Goal: Participate in discussion: Engage in conversation with other users on a specific topic

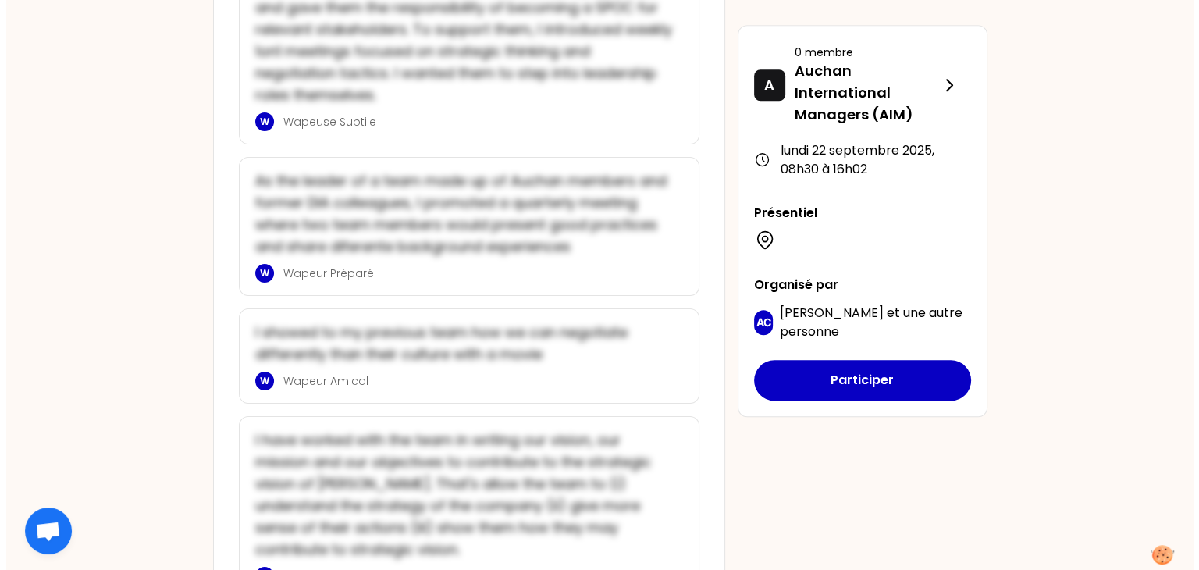
scroll to position [1218, 0]
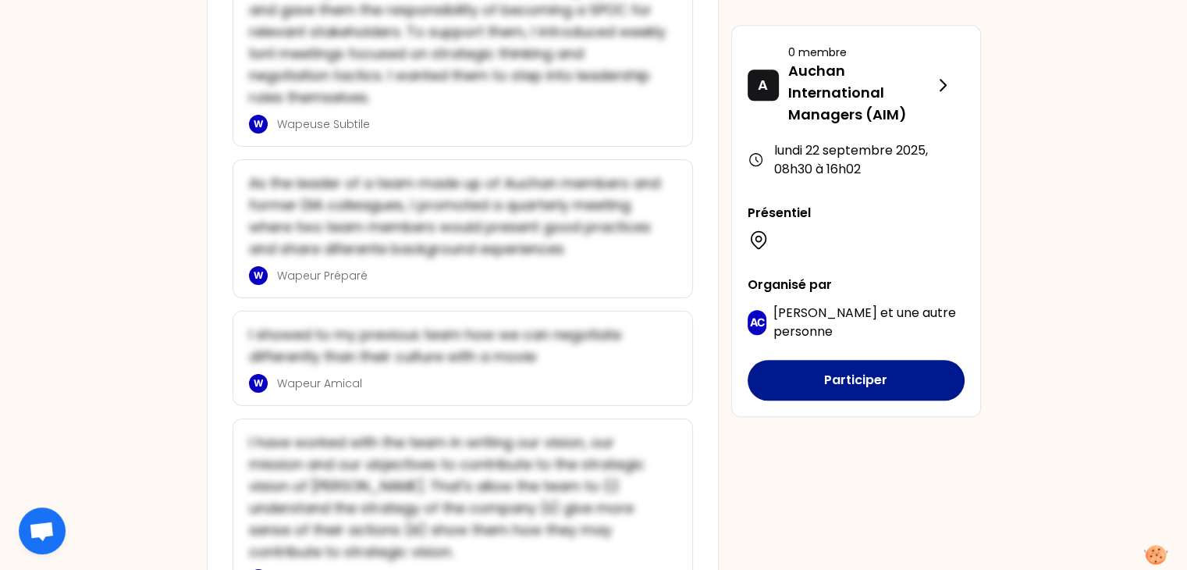
click at [880, 379] on button "Participer" at bounding box center [856, 380] width 217 height 41
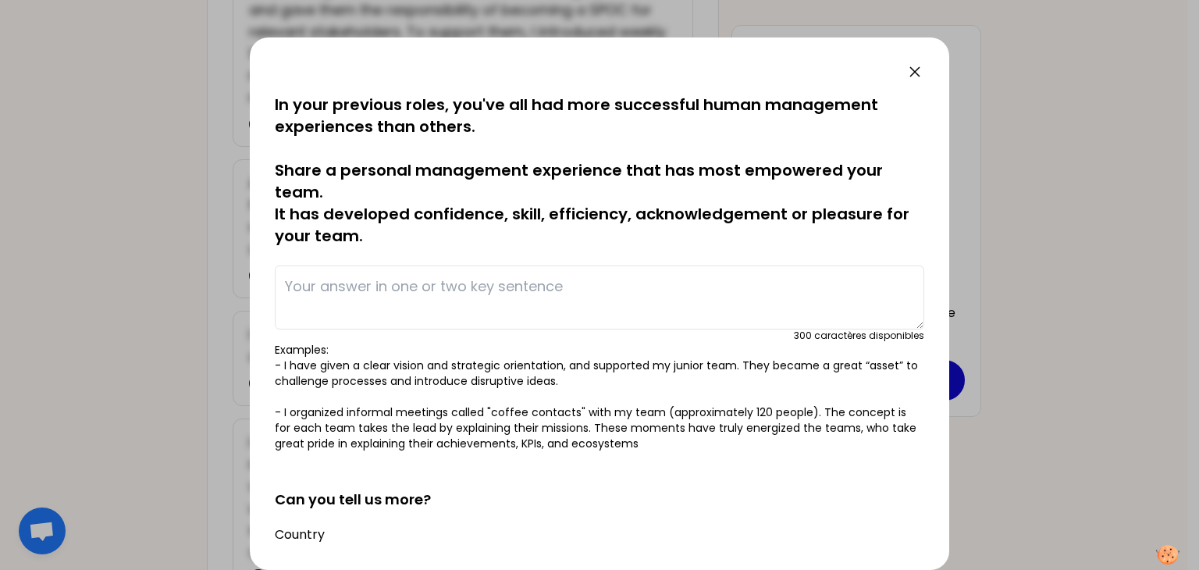
click at [384, 294] on textarea at bounding box center [600, 297] width 650 height 64
type textarea "S"
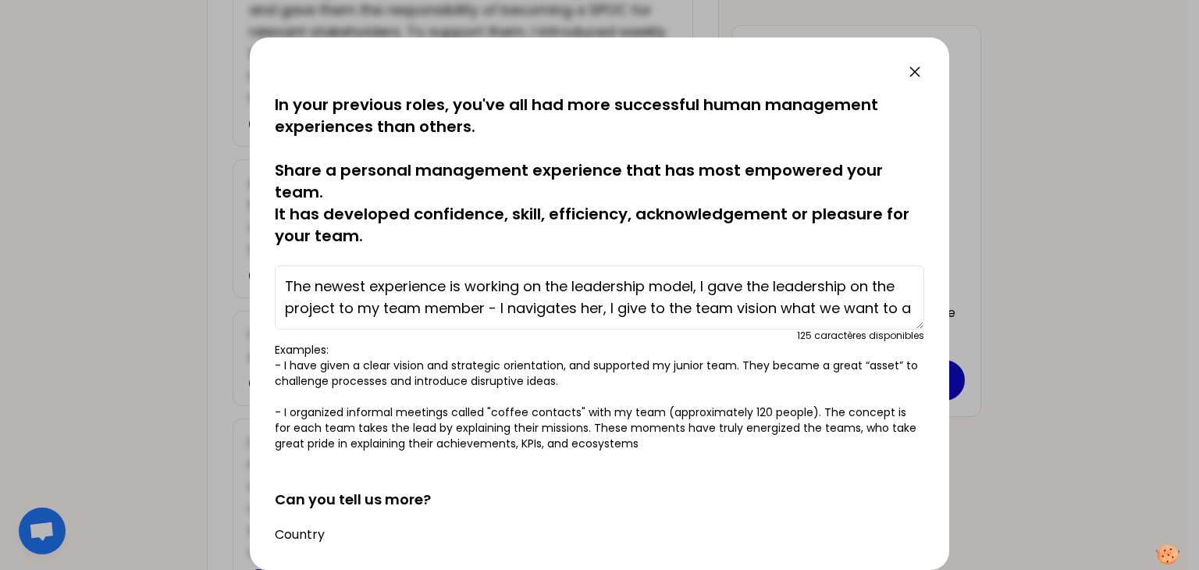
scroll to position [11, 0]
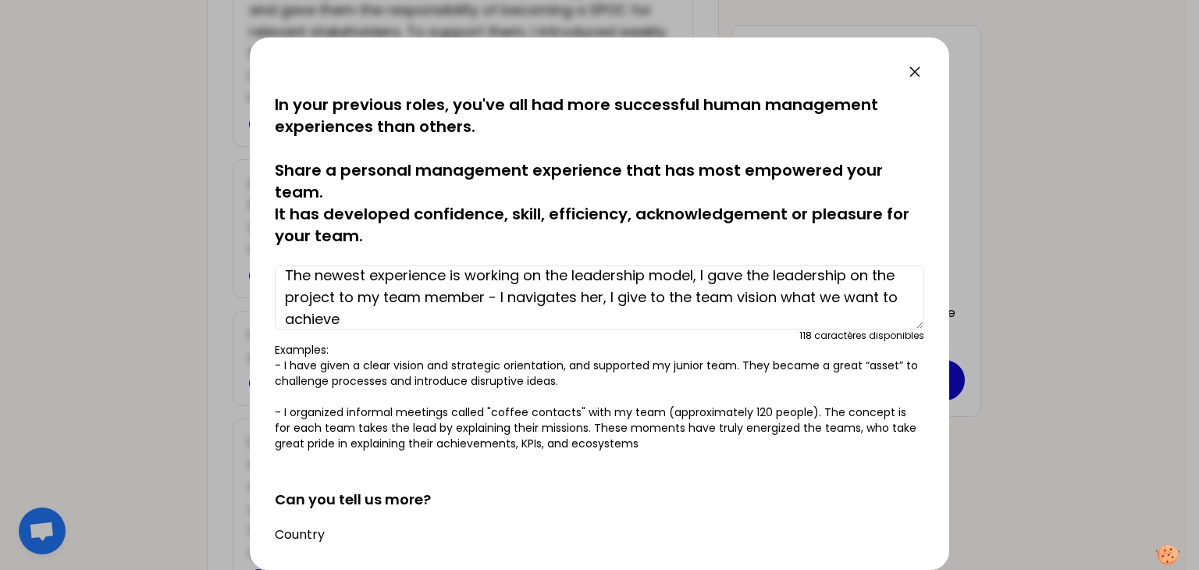
drag, startPoint x: 678, startPoint y: 297, endPoint x: 653, endPoint y: 297, distance: 25.0
click at [653, 297] on textarea "The newest experience is working on the leadership model, I gave the leadership…" at bounding box center [600, 297] width 650 height 64
click at [481, 321] on textarea "The newest experience is working on the leadership model, I gave the leadership…" at bounding box center [600, 297] width 650 height 64
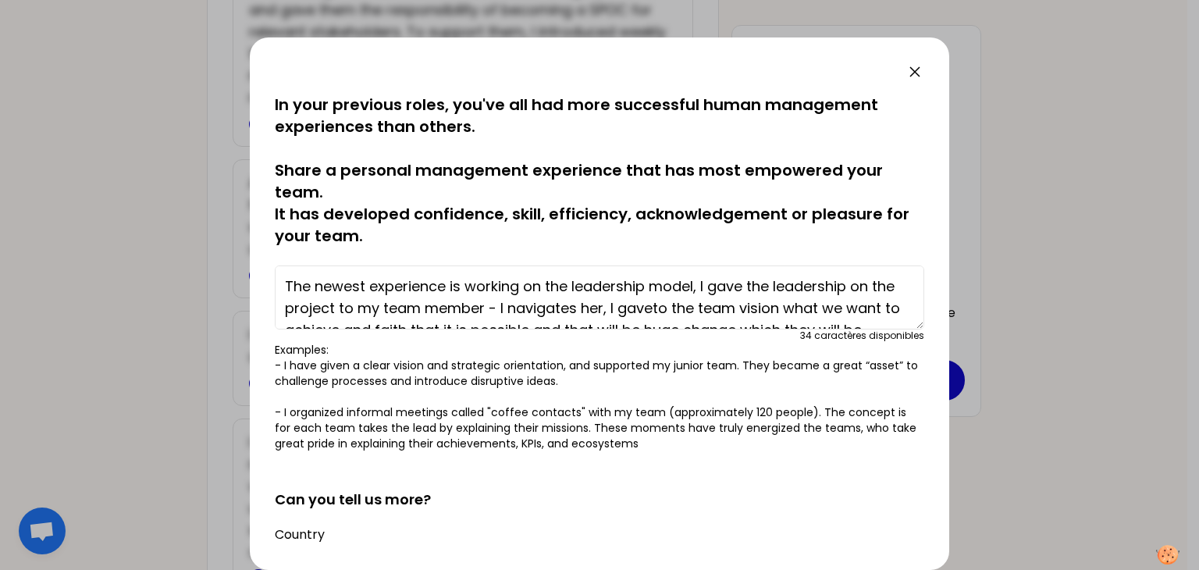
click at [483, 311] on textarea "The newest experience is working on the leadership model, I gave the leadership…" at bounding box center [600, 297] width 650 height 64
click at [478, 311] on textarea "The newest experience is working on the leadership model, I gave the leadership…" at bounding box center [600, 297] width 650 height 64
click at [495, 305] on textarea "The newest experience is working on the leadership model, I gave the leadership…" at bounding box center [600, 297] width 650 height 64
click at [671, 307] on textarea "The newest experience is working on the leadership model, I gave the leadership…" at bounding box center [600, 297] width 650 height 64
click at [680, 311] on textarea "The newest experience is working on the leadership model, I gave the leadership…" at bounding box center [600, 297] width 650 height 64
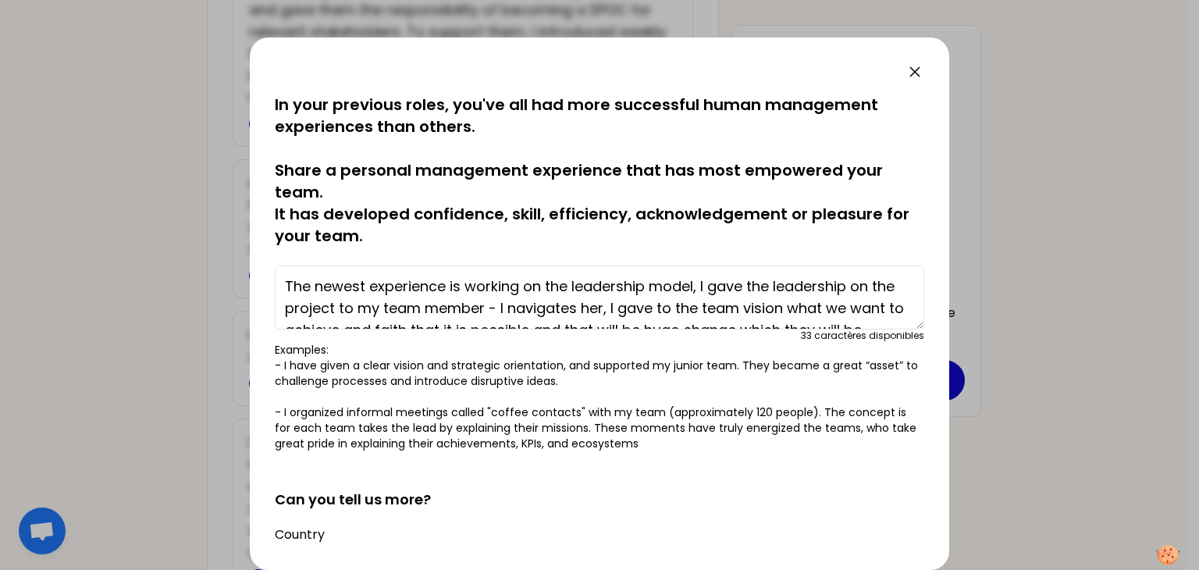
drag, startPoint x: 681, startPoint y: 308, endPoint x: 643, endPoint y: 311, distance: 37.6
click at [643, 311] on textarea "The newest experience is working on the leadership model, I gave the leadership…" at bounding box center [600, 297] width 650 height 64
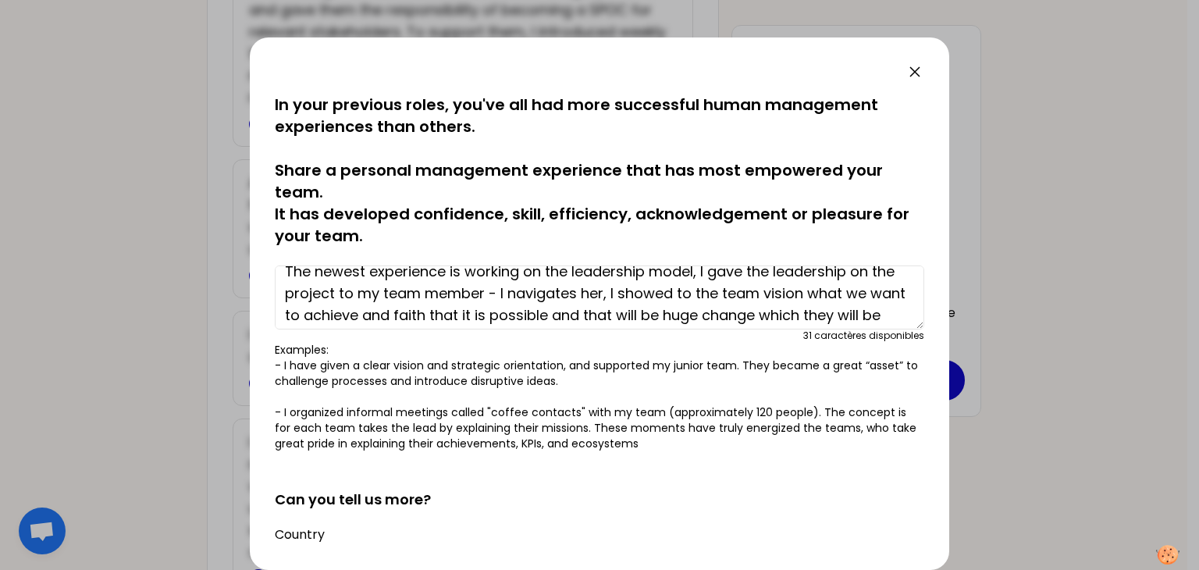
scroll to position [20, 0]
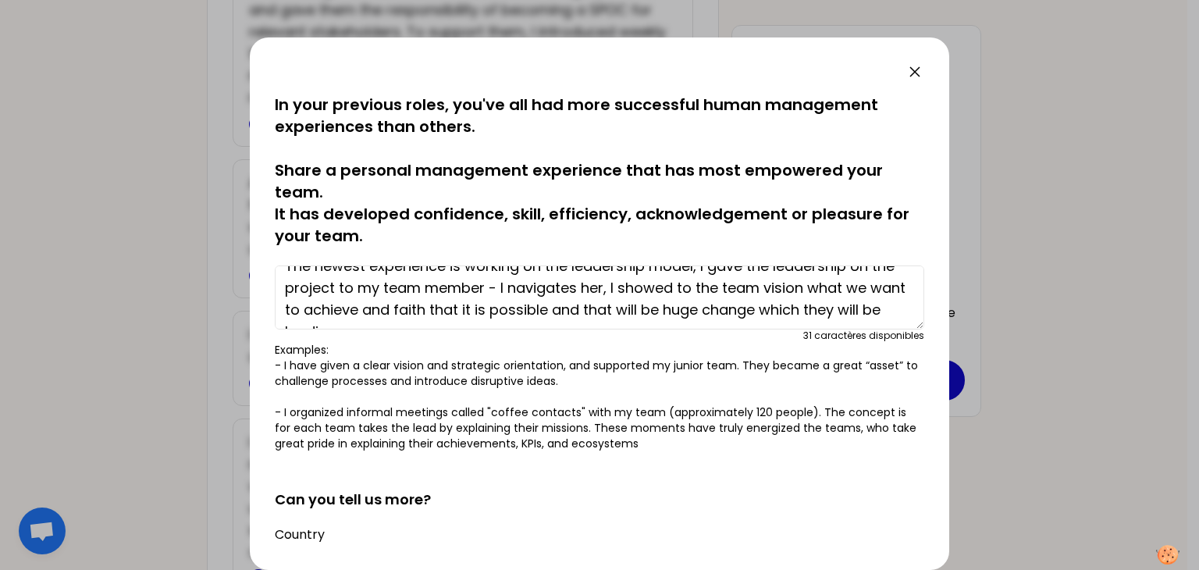
drag, startPoint x: 360, startPoint y: 310, endPoint x: 315, endPoint y: 311, distance: 45.3
click at [315, 311] on textarea "The newest experience is working on the leadership model, I gave the leadership…" at bounding box center [600, 297] width 650 height 64
click at [358, 308] on textarea "The newest experience is working on the leadership model, I gave the leadership…" at bounding box center [600, 297] width 650 height 64
click at [546, 308] on textarea "The newest experience is working on the leadership model, I gave the leadership…" at bounding box center [600, 297] width 650 height 64
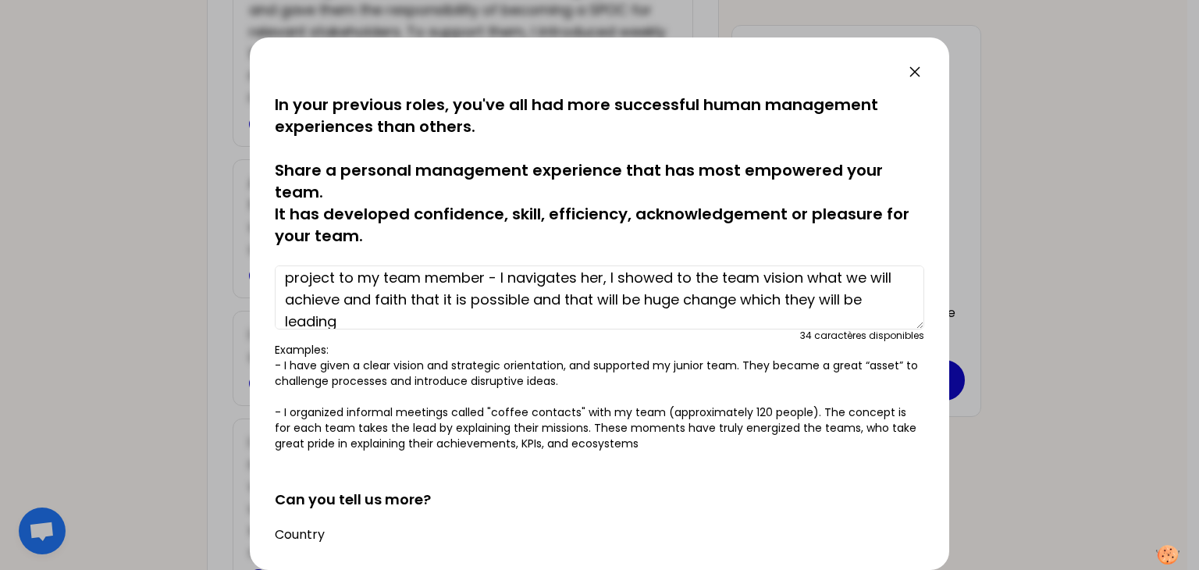
scroll to position [33, 0]
drag, startPoint x: 734, startPoint y: 297, endPoint x: 786, endPoint y: 299, distance: 52.4
click at [786, 299] on textarea "The newest experience is working on the leadership model, I gave the leadership…" at bounding box center [600, 297] width 650 height 64
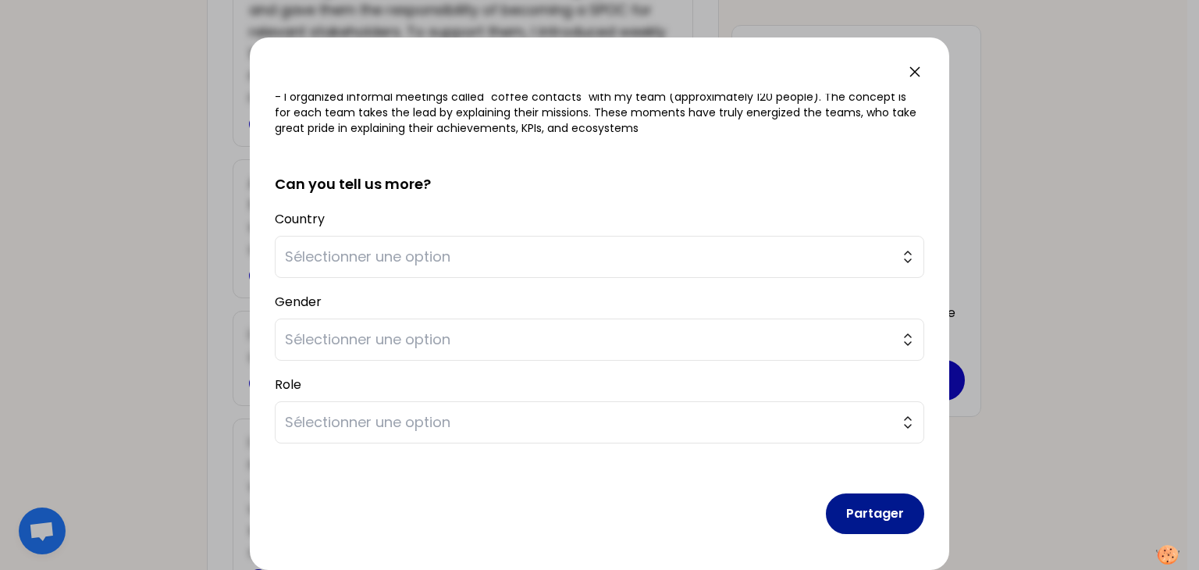
type textarea "The newest experience is working on the leadership model, I gave the leadership…"
click at [876, 506] on button "Partager" at bounding box center [875, 513] width 98 height 41
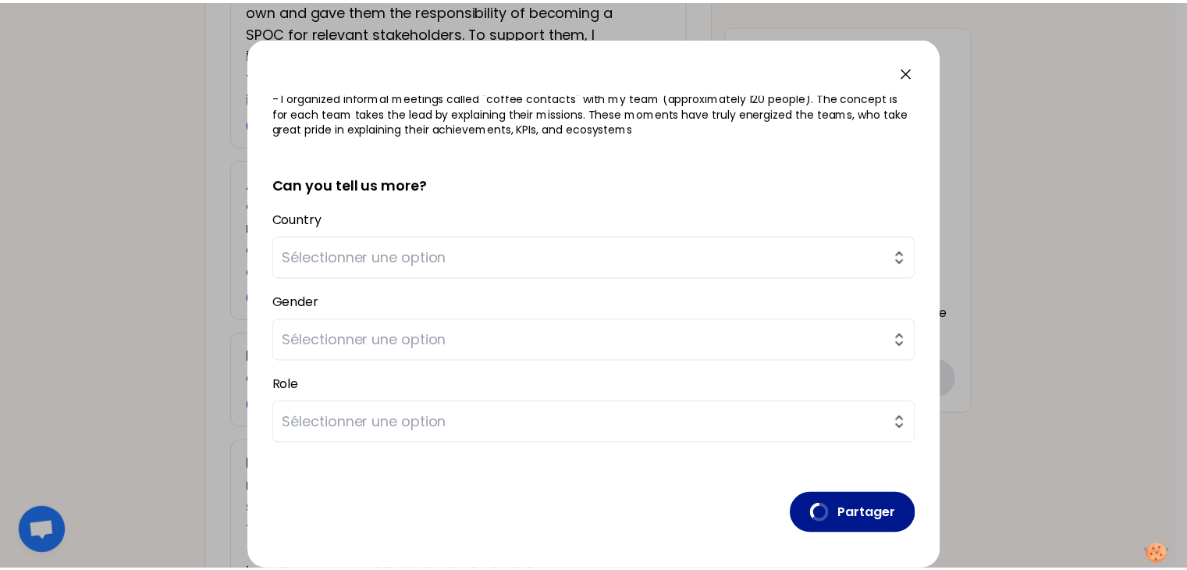
scroll to position [0, 0]
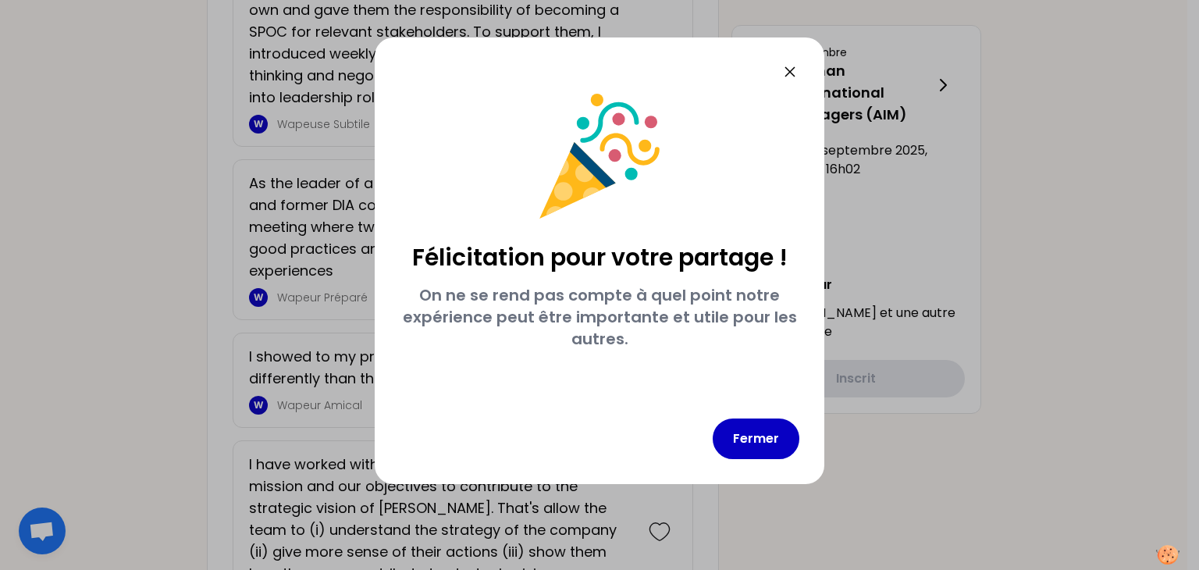
click at [793, 66] on icon at bounding box center [790, 71] width 19 height 19
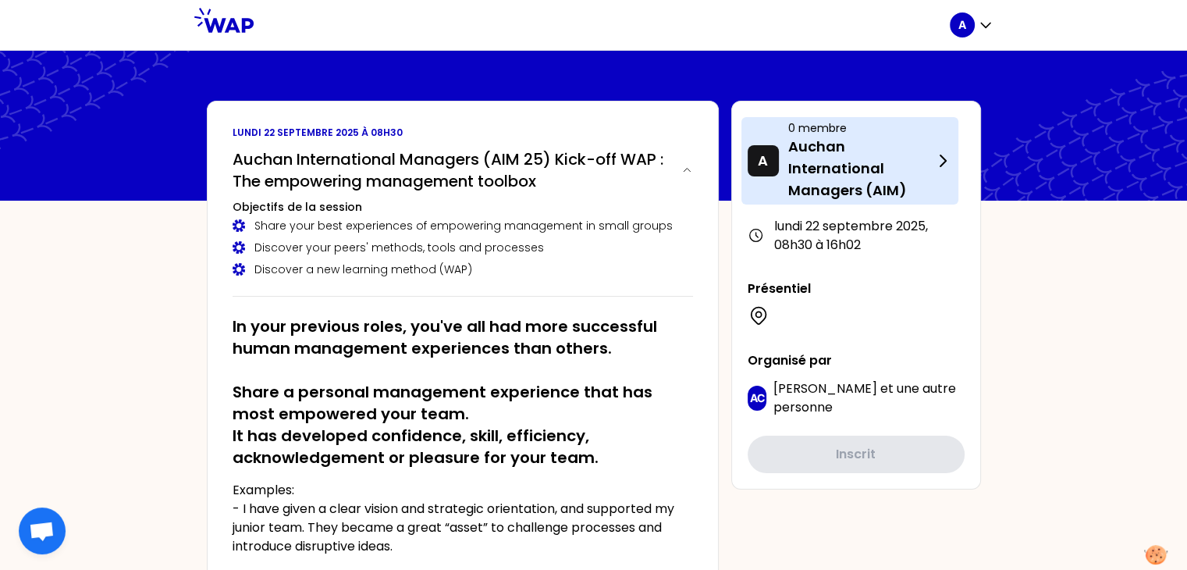
click at [949, 157] on icon at bounding box center [943, 160] width 19 height 19
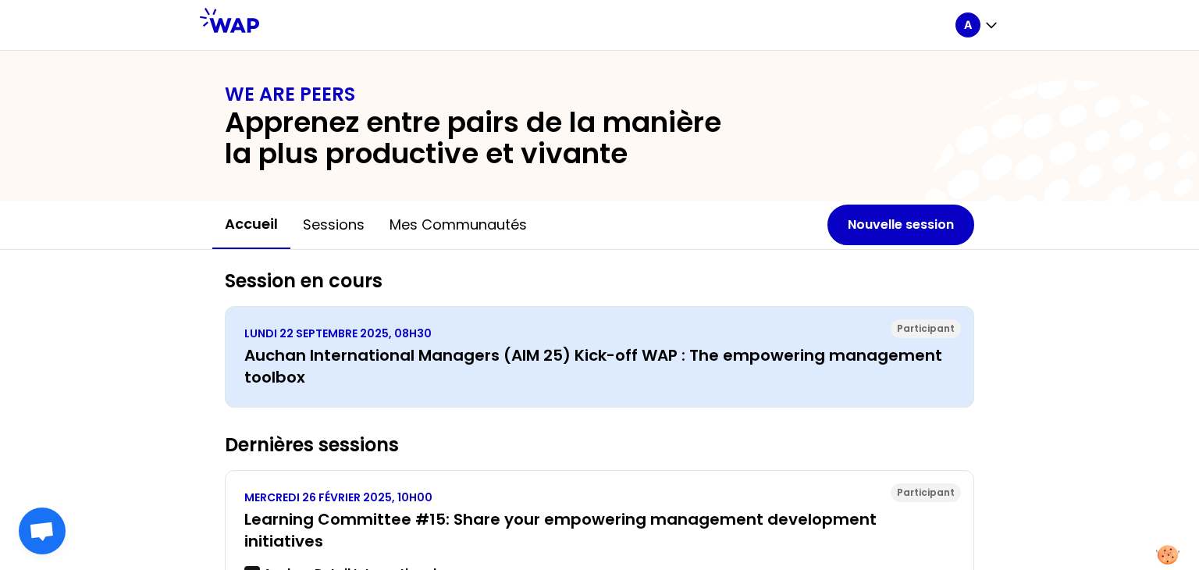
click at [356, 394] on div "Participant LUNDI 22 SEPTEMBRE 2025, 08H30 Auchan International Managers (AIM 2…" at bounding box center [599, 356] width 749 height 101
click at [344, 376] on h3 "Auchan International Managers (AIM 25) Kick-off WAP : The empowering management…" at bounding box center [599, 366] width 710 height 44
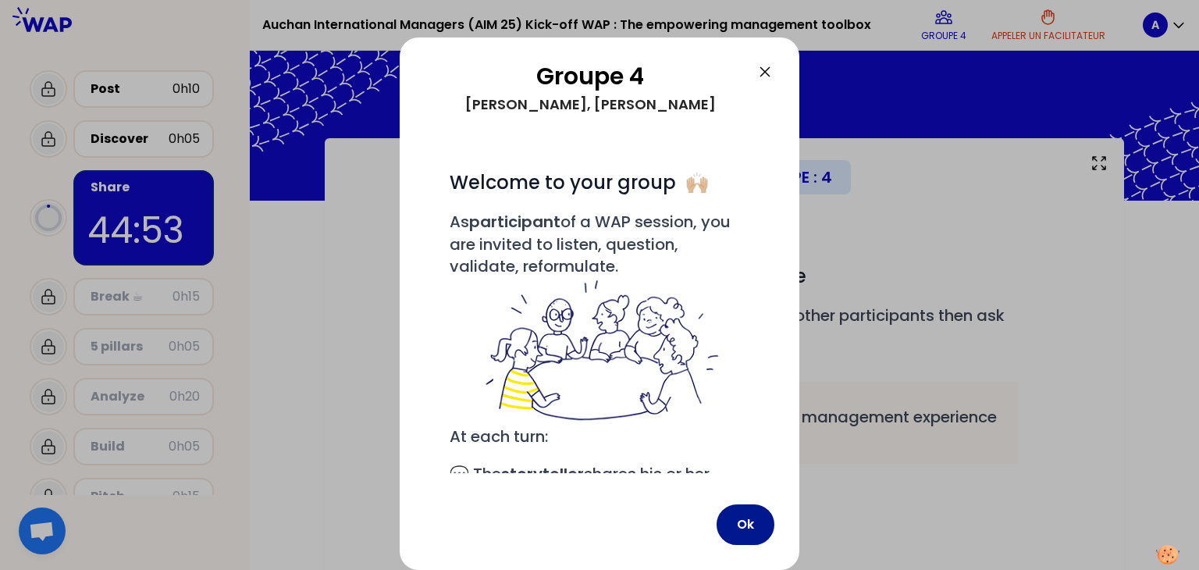
click at [743, 525] on button "Ok" at bounding box center [746, 524] width 58 height 41
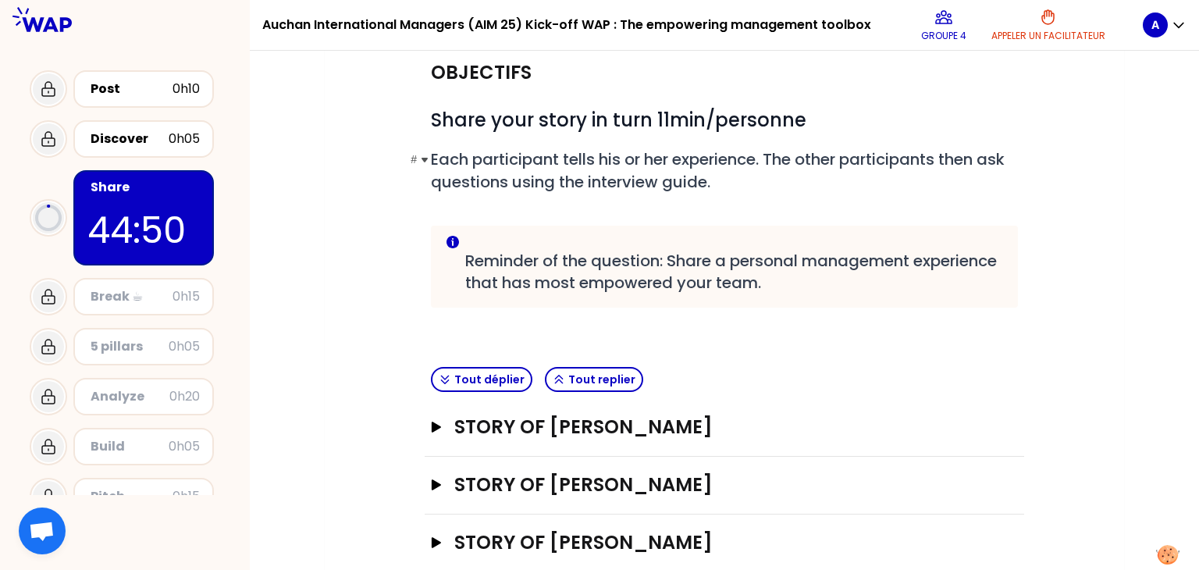
scroll to position [244, 0]
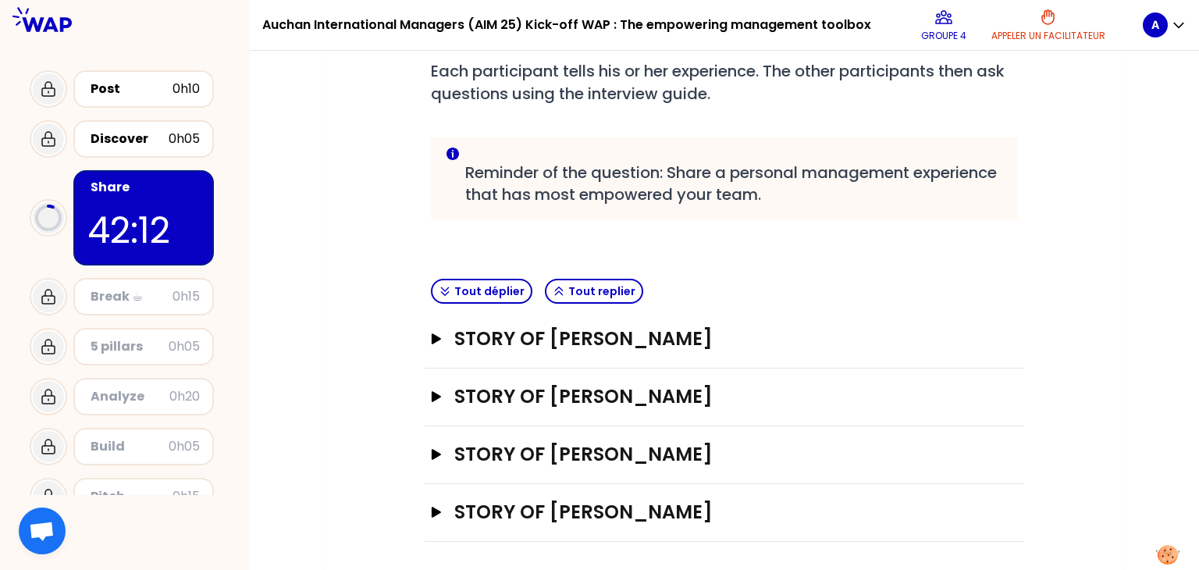
click at [434, 320] on div "STORY OF [PERSON_NAME]" at bounding box center [725, 340] width 600 height 58
click at [434, 335] on icon "button" at bounding box center [436, 338] width 9 height 11
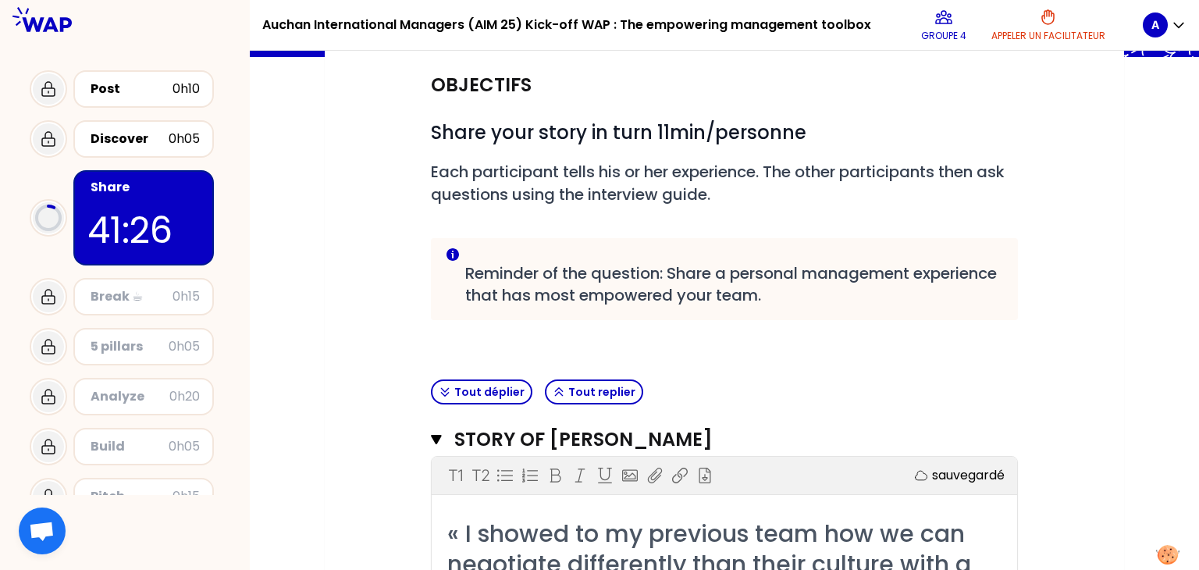
scroll to position [144, 0]
click at [434, 440] on icon "button" at bounding box center [436, 439] width 11 height 12
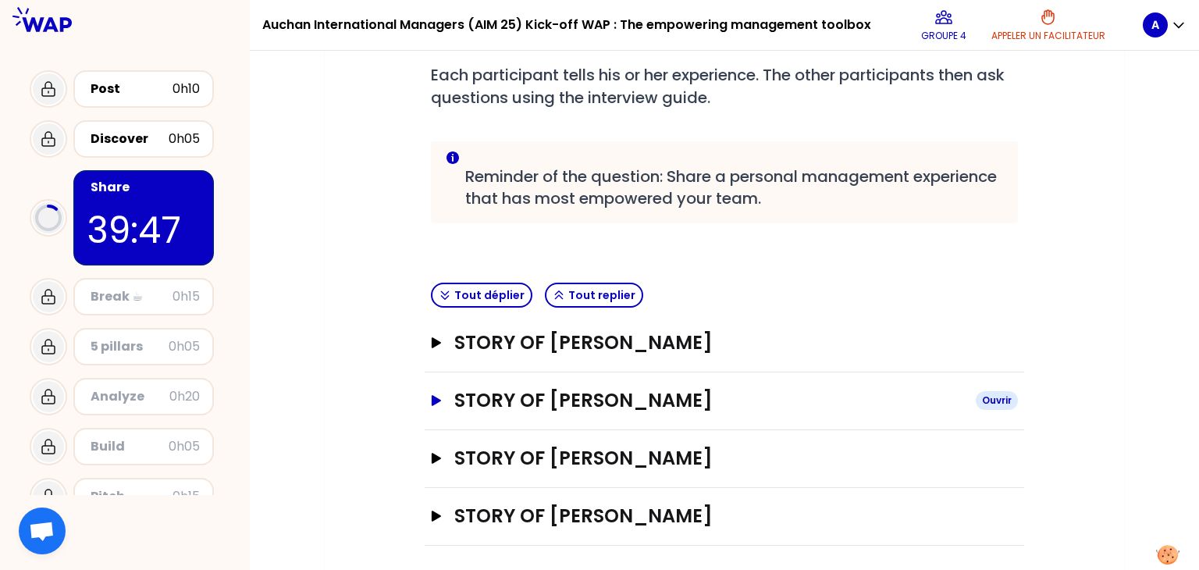
scroll to position [244, 0]
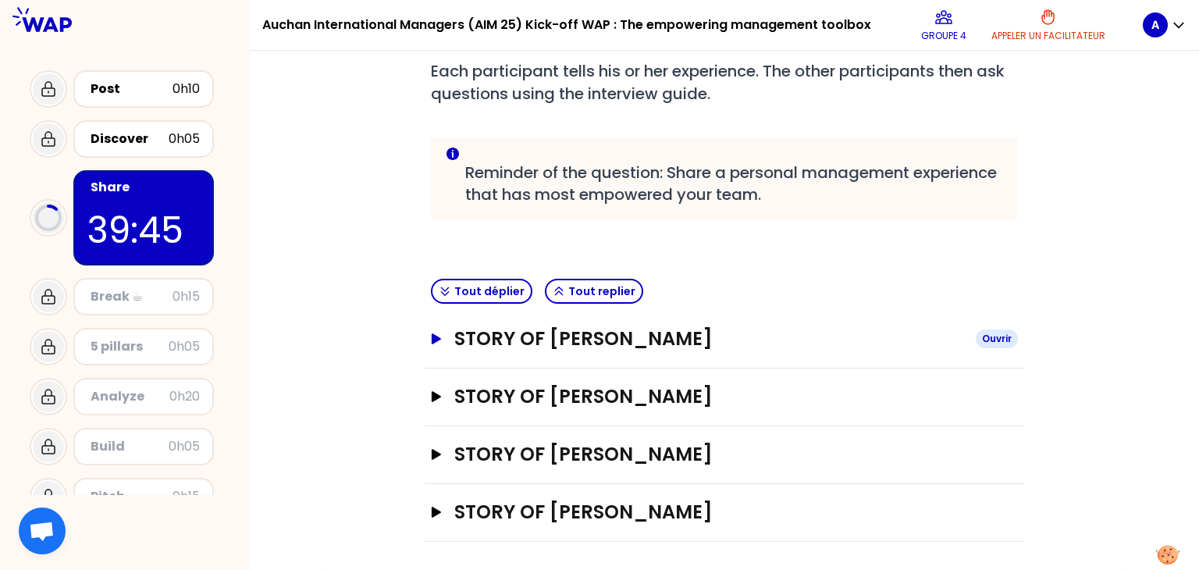
click at [435, 340] on icon "button" at bounding box center [436, 338] width 9 height 11
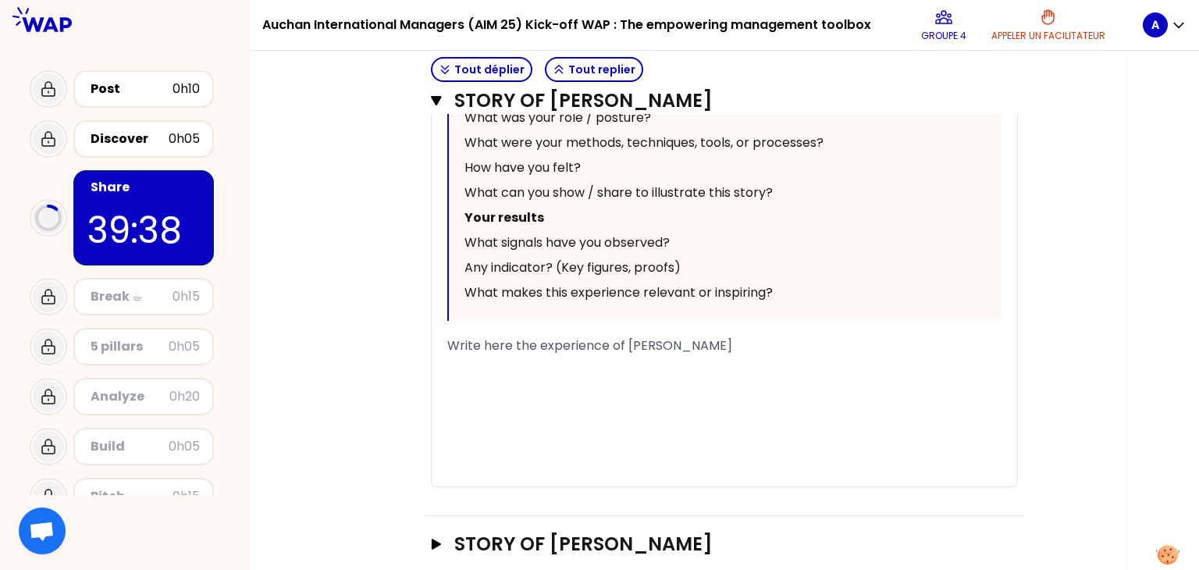
scroll to position [897, 0]
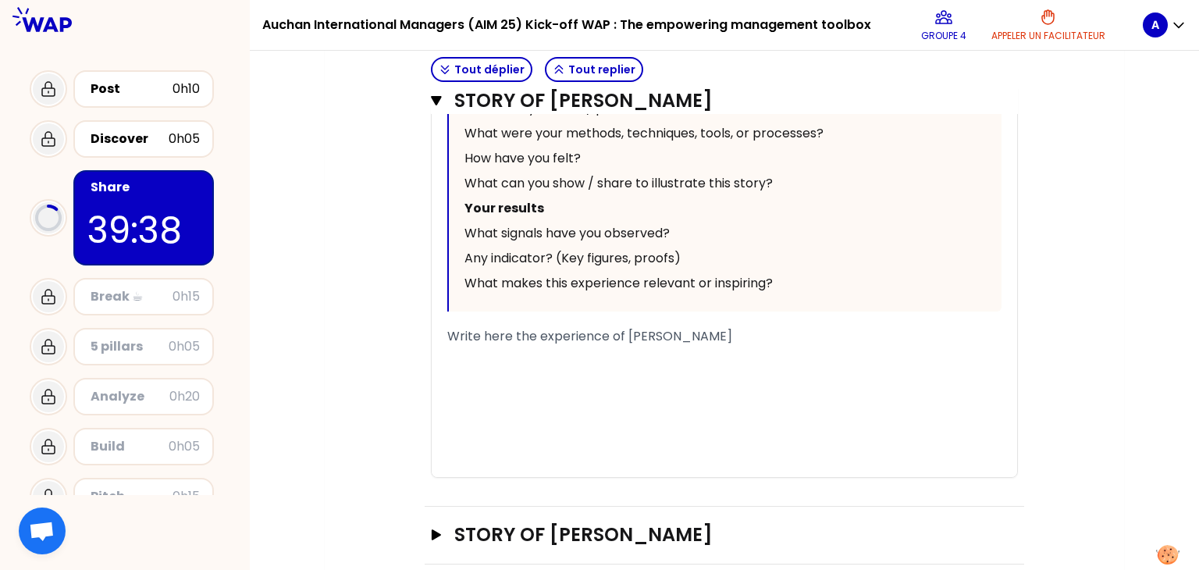
click at [452, 365] on div "﻿" at bounding box center [724, 374] width 554 height 19
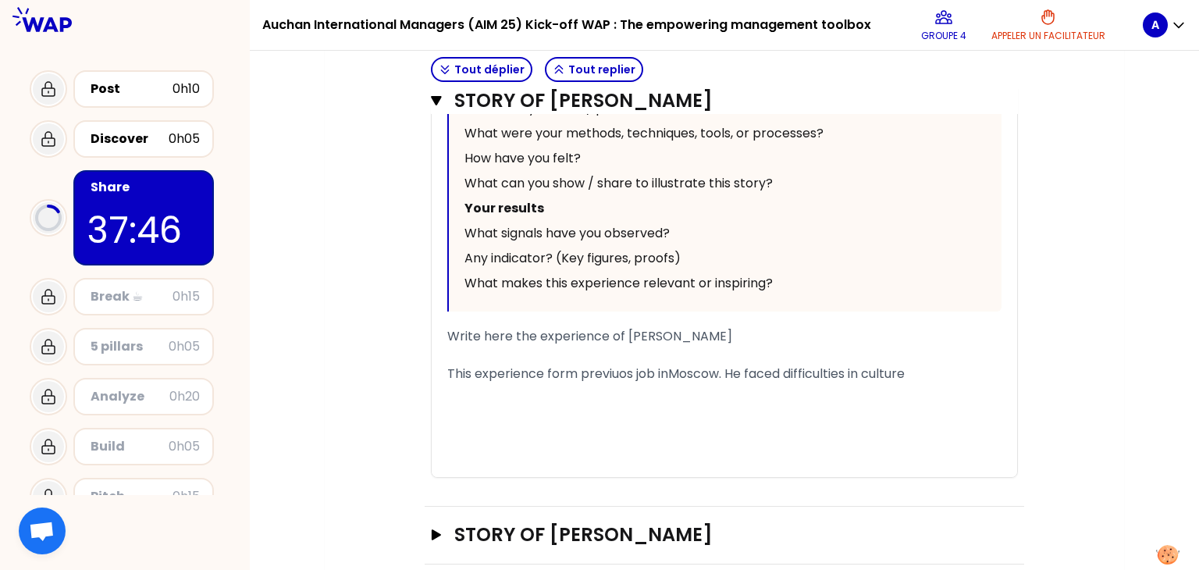
click at [674, 375] on span "This experience form previuos job inMoscow. He faced difficulties in culture" at bounding box center [675, 374] width 457 height 18
click at [963, 379] on div "This experience form previuos job in [GEOGRAPHIC_DATA]. He faced difficulties i…" at bounding box center [724, 374] width 554 height 19
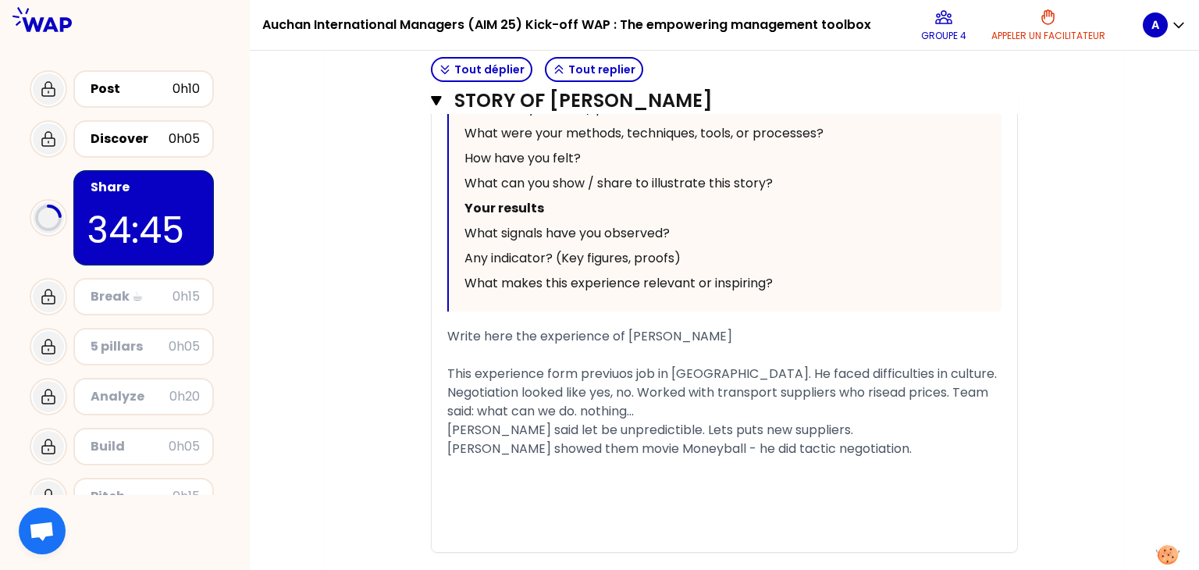
click at [728, 457] on span "[PERSON_NAME] showed them movie Moneyball - he did tactic negotiation." at bounding box center [679, 449] width 465 height 18
click at [879, 457] on span "[PERSON_NAME] showed them movie Moneyball - he did unpredicible tactic negotiat…" at bounding box center [719, 449] width 544 height 18
click at [845, 457] on span "[PERSON_NAME] showed them movie Moneyball - he did unpredicible tactic negotiat…" at bounding box center [719, 449] width 544 height 18
drag, startPoint x: 846, startPoint y: 488, endPoint x: 812, endPoint y: 485, distance: 34.5
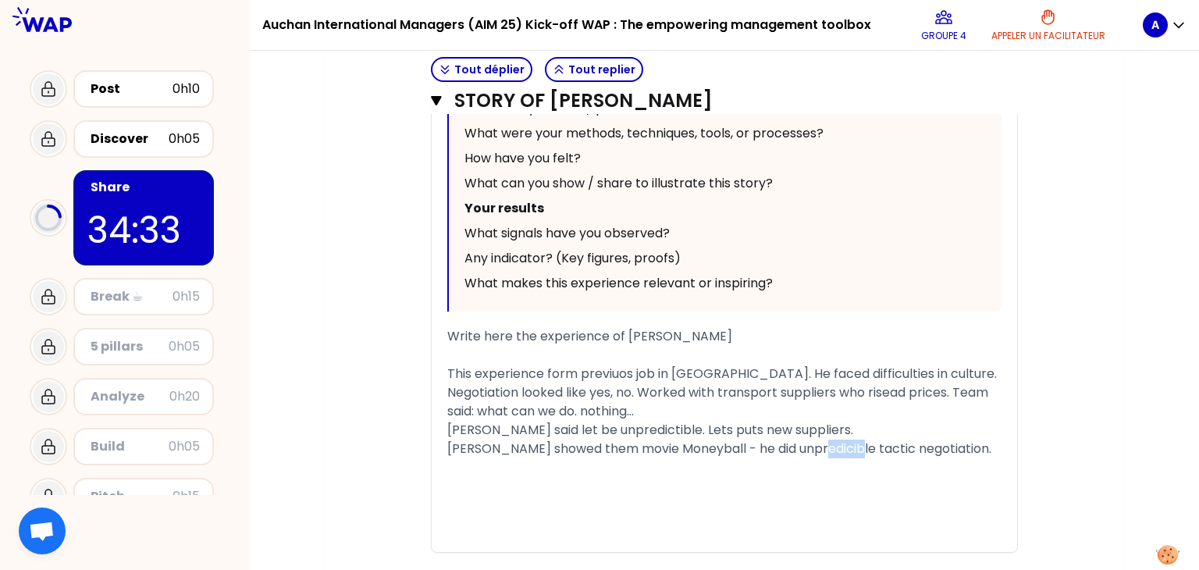
click at [812, 457] on span "[PERSON_NAME] showed them movie Moneyball - he did unpredicible tactic negotiat…" at bounding box center [719, 449] width 544 height 18
drag, startPoint x: 882, startPoint y: 488, endPoint x: 924, endPoint y: 479, distance: 42.4
click at [924, 458] on div "[PERSON_NAME] showed them movie Moneyball - he did unpredicible negotiation." at bounding box center [724, 449] width 554 height 19
click at [886, 457] on span "[PERSON_NAME] showed them movie Moneyball - he did unpredicible negotiation." at bounding box center [700, 449] width 507 height 18
click at [977, 458] on div "[PERSON_NAME] showed them movie Moneyball - he did unpredicible negotiation tac…" at bounding box center [724, 449] width 554 height 19
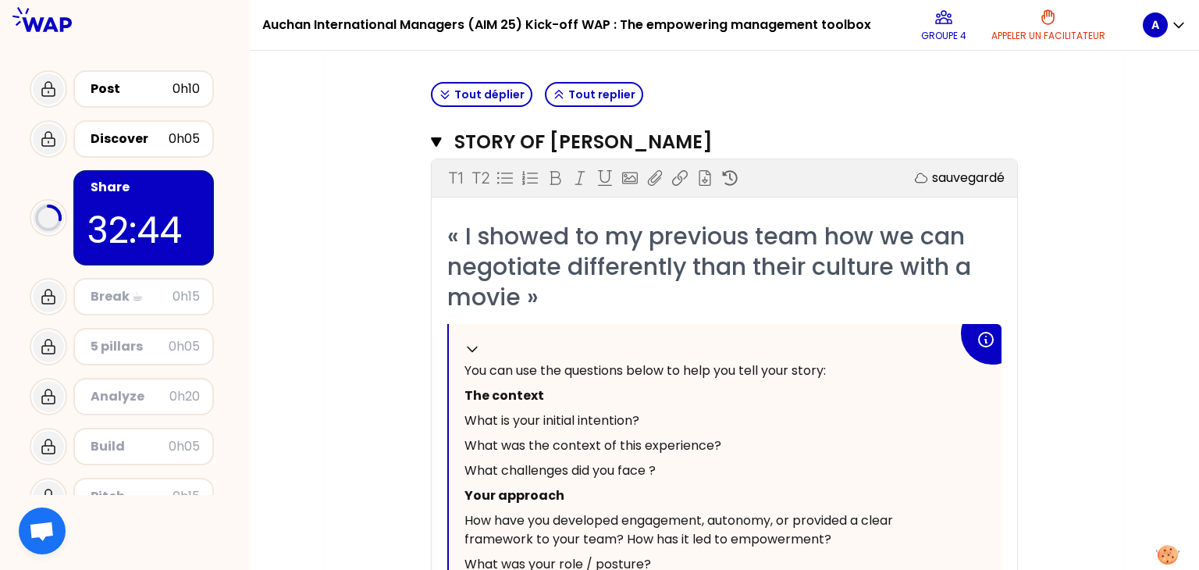
scroll to position [442, 0]
click at [437, 137] on icon "button" at bounding box center [436, 141] width 10 height 9
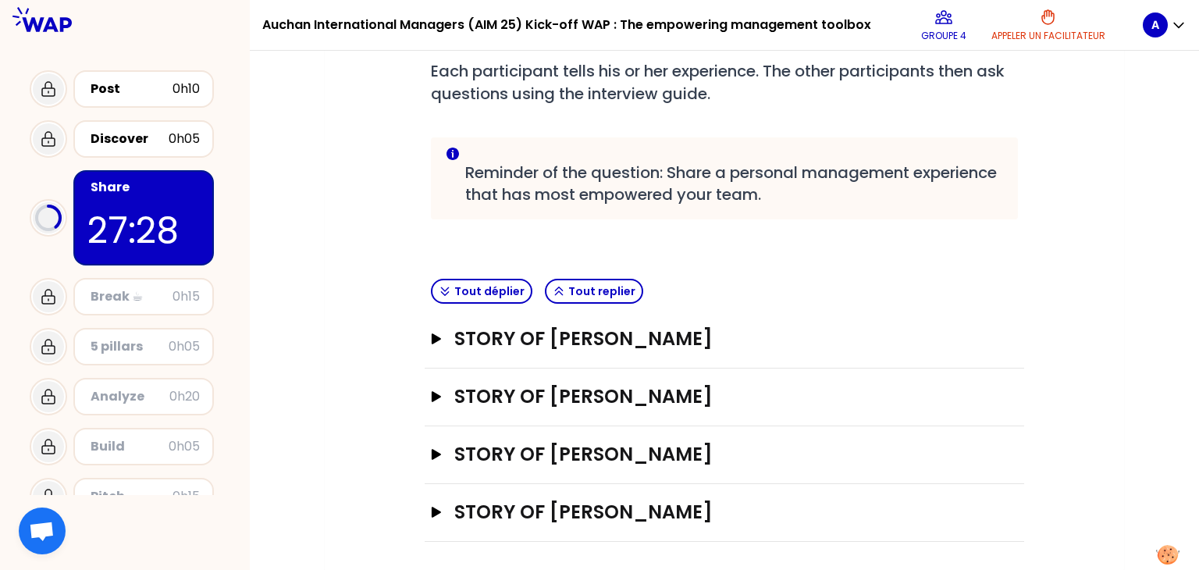
scroll to position [244, 0]
click at [431, 392] on icon "button" at bounding box center [436, 397] width 12 height 11
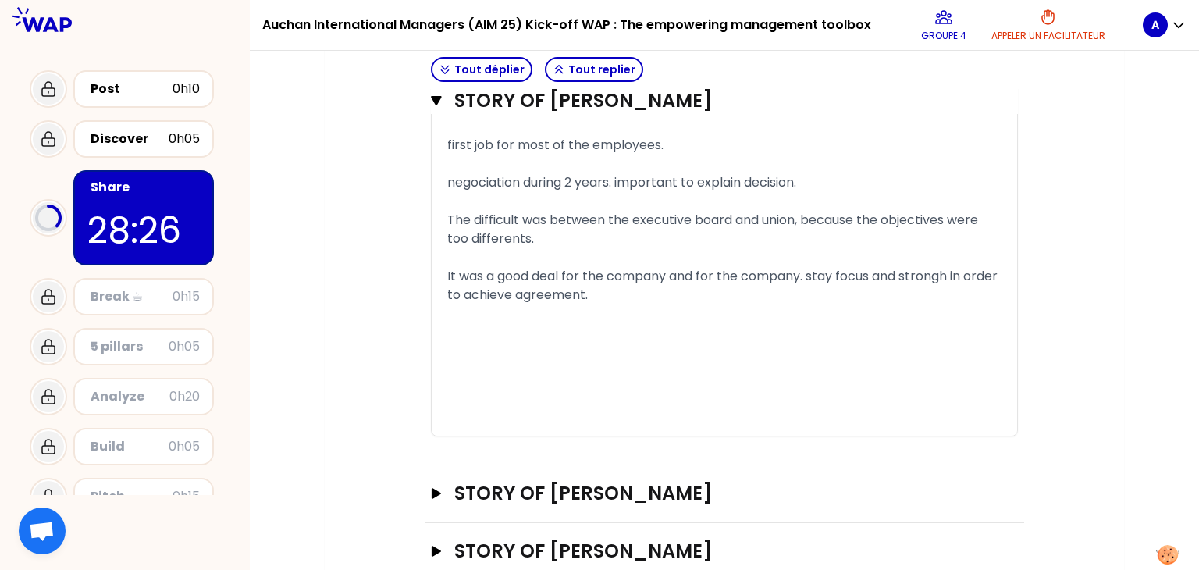
scroll to position [1457, 0]
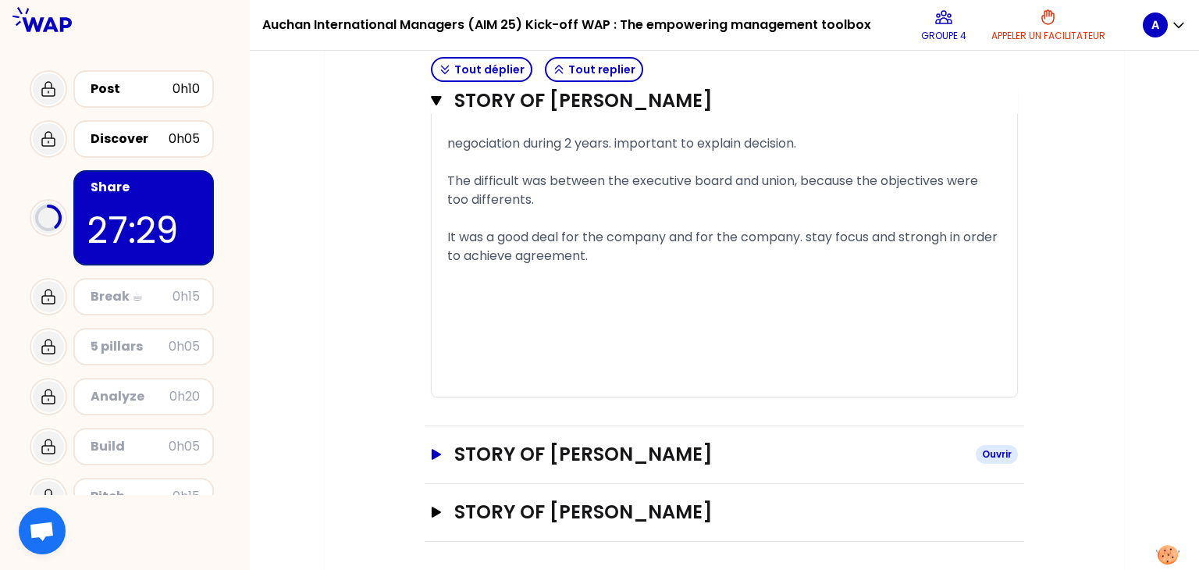
click at [437, 450] on icon "button" at bounding box center [436, 454] width 9 height 11
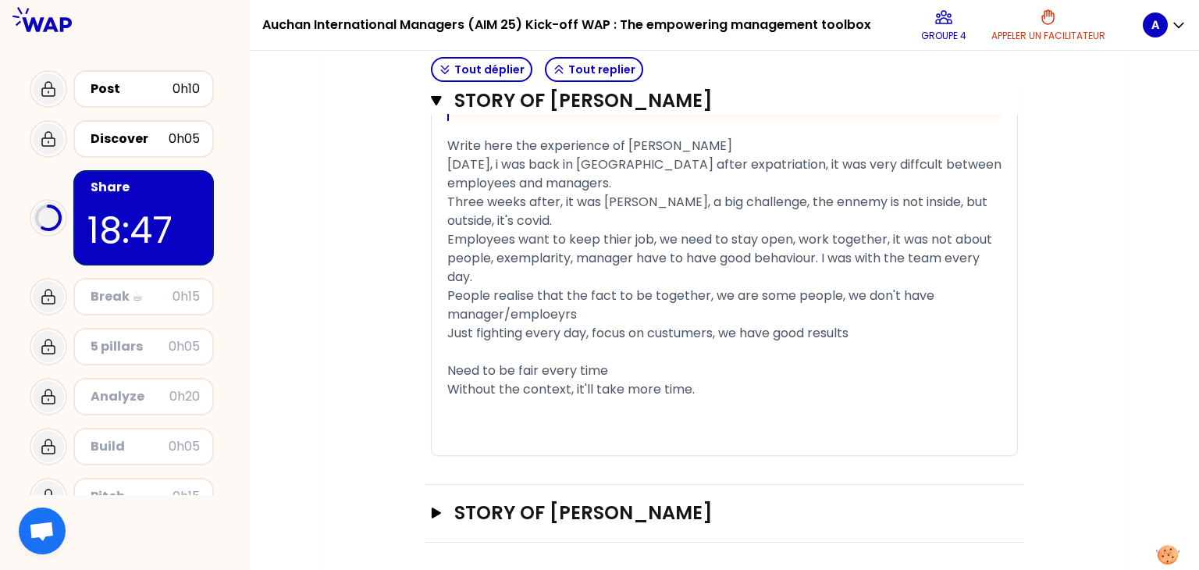
scroll to position [2536, 0]
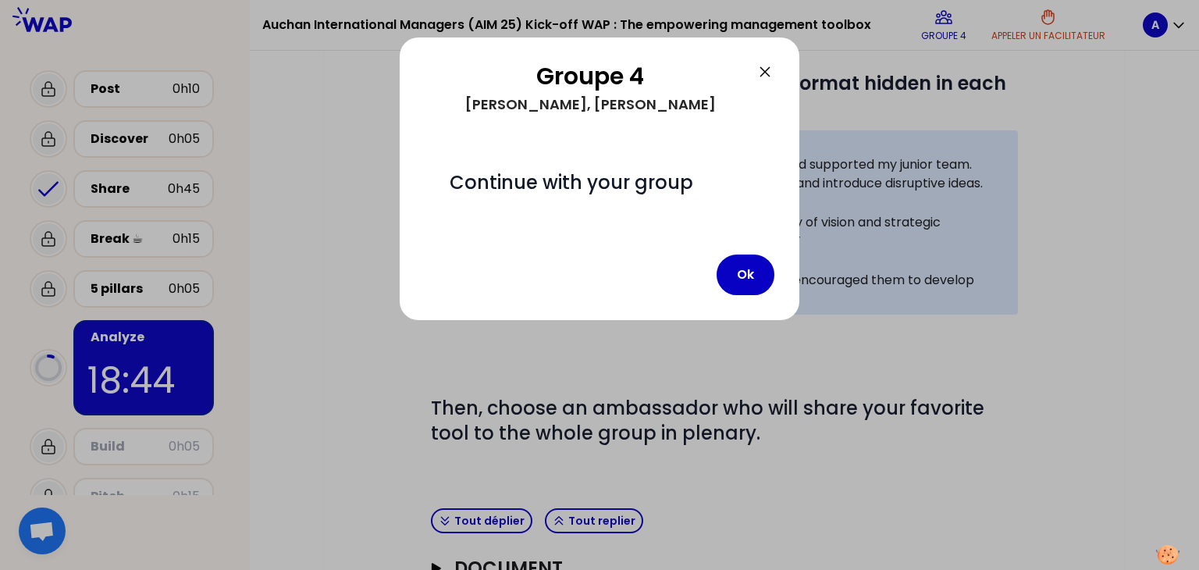
scroll to position [422, 0]
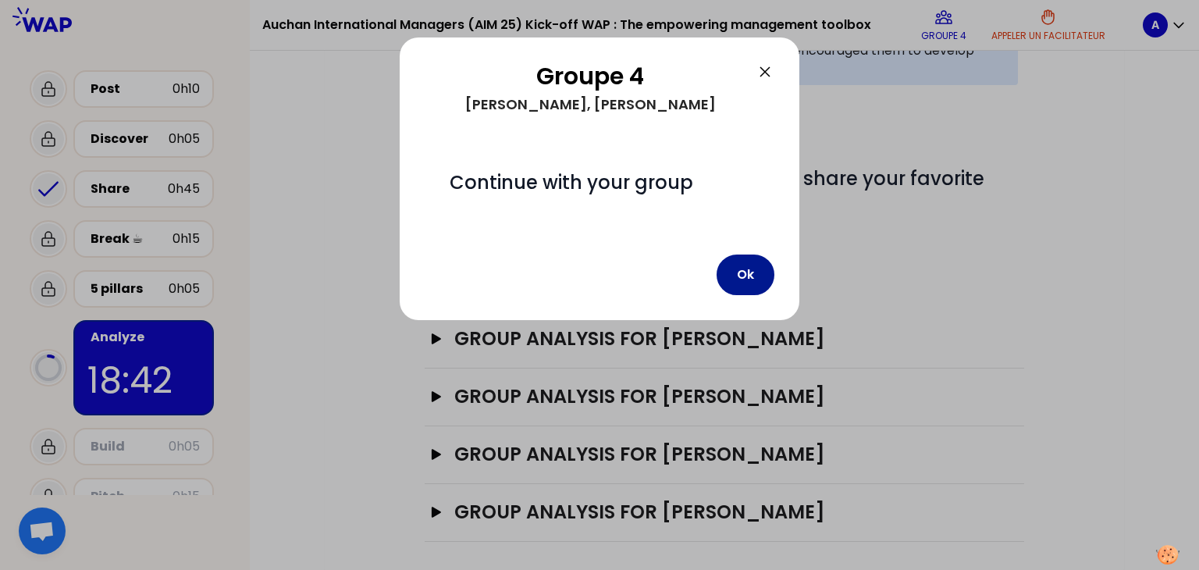
click at [743, 276] on button "Ok" at bounding box center [746, 275] width 58 height 41
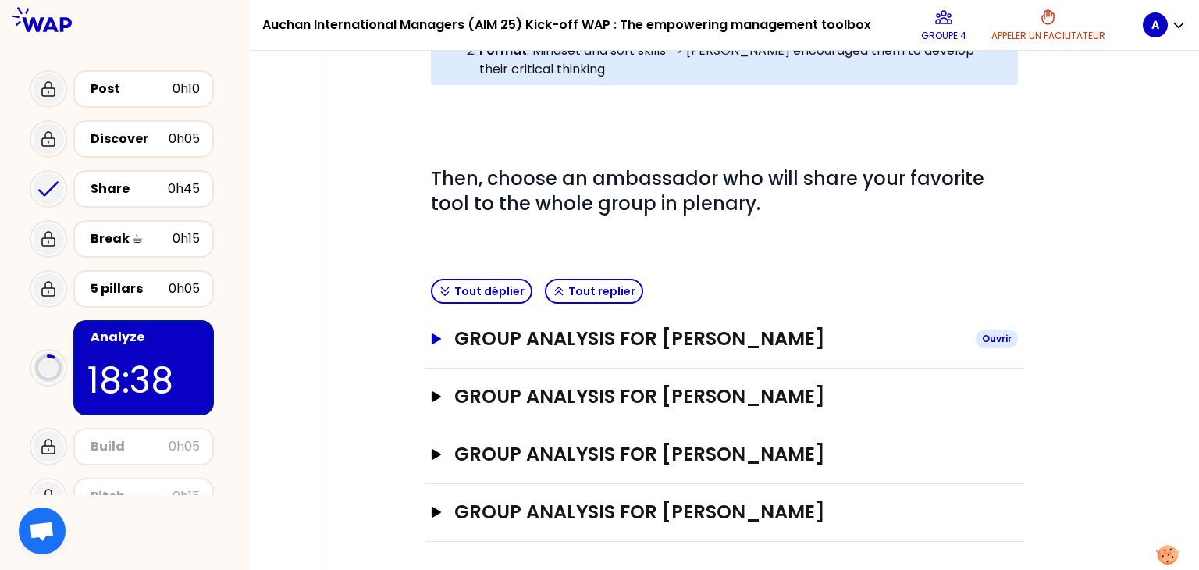
click at [433, 341] on icon "button" at bounding box center [436, 338] width 9 height 11
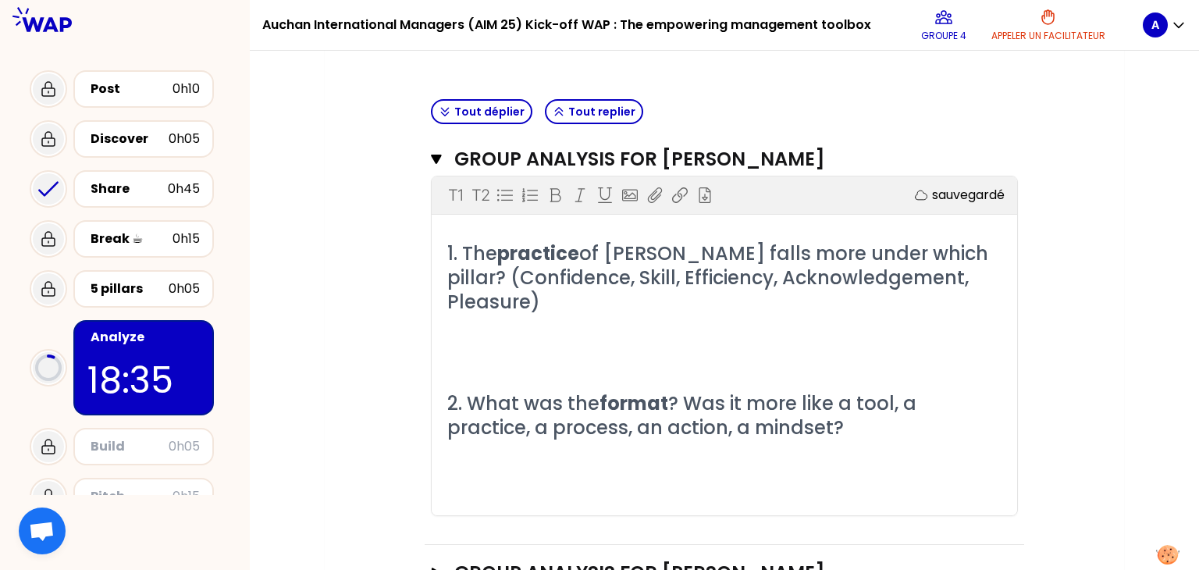
scroll to position [603, 0]
click at [461, 330] on p "﻿" at bounding box center [724, 326] width 554 height 25
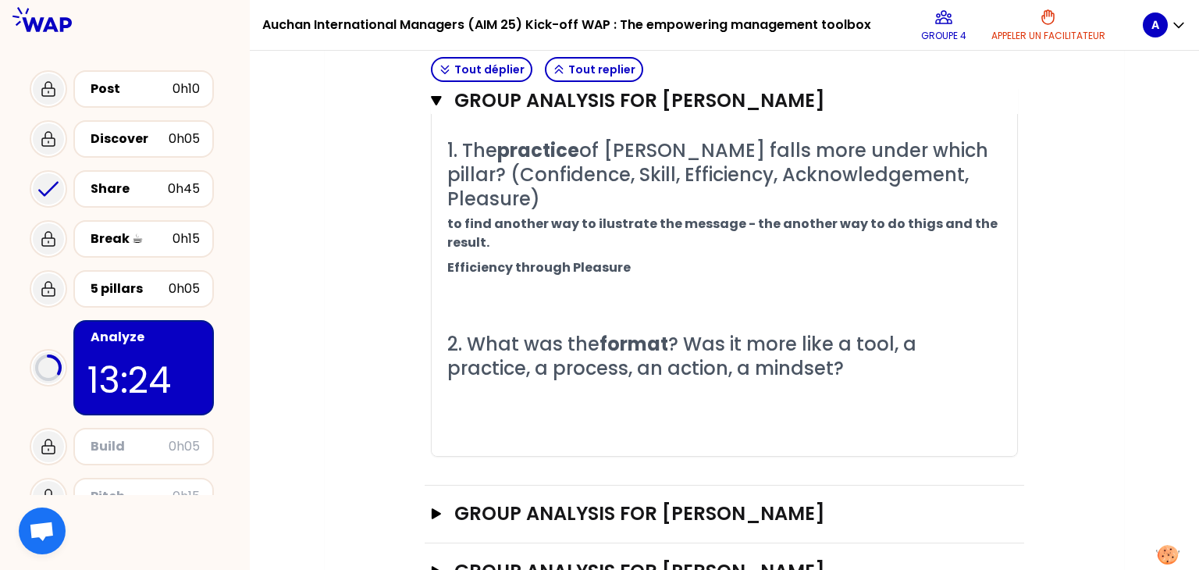
scroll to position [713, 0]
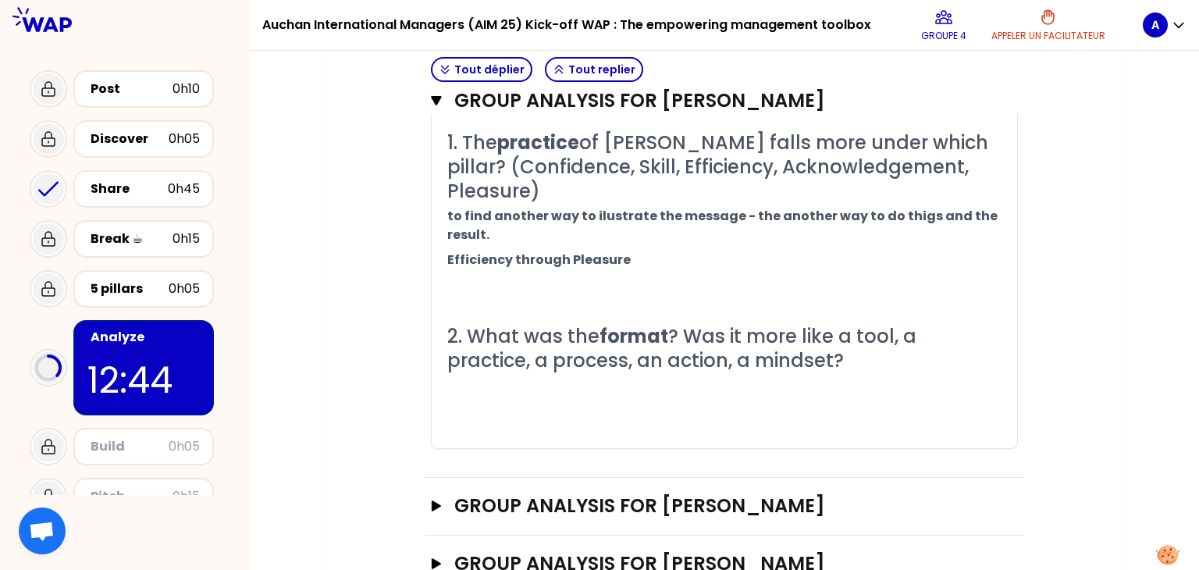
click at [458, 423] on p "﻿" at bounding box center [724, 410] width 554 height 25
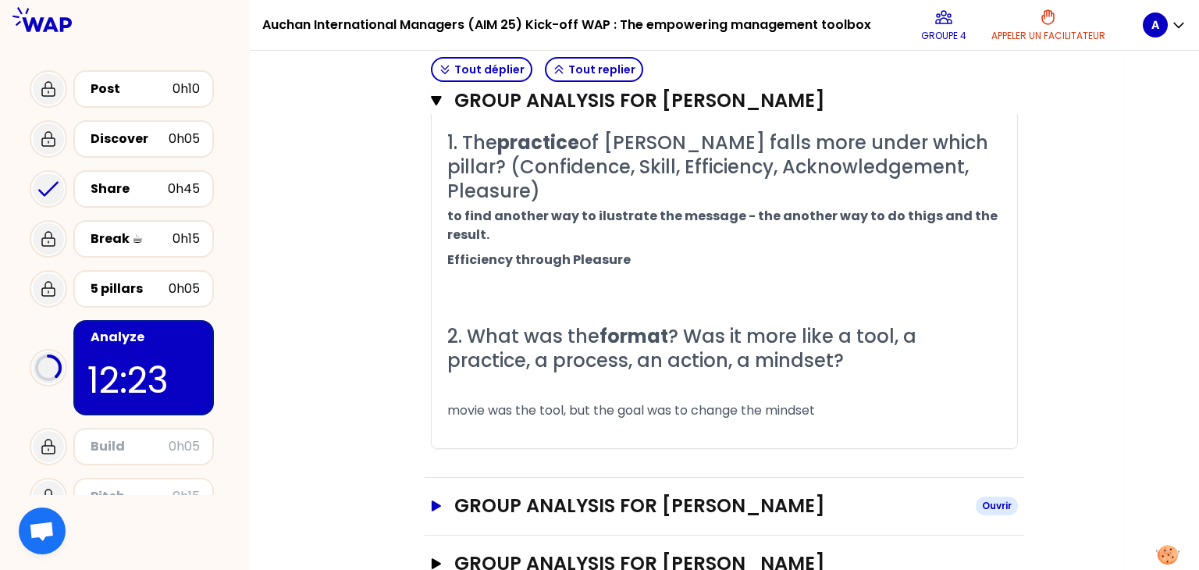
click at [434, 511] on icon "button" at bounding box center [436, 505] width 9 height 11
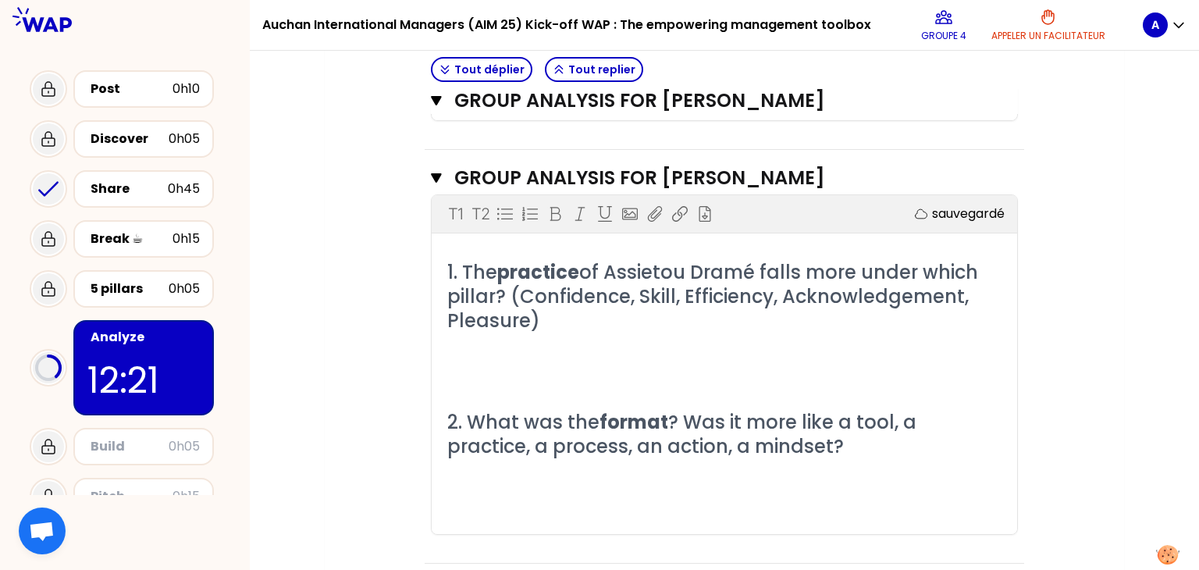
scroll to position [1041, 0]
click at [467, 380] on p "﻿" at bounding box center [724, 370] width 554 height 25
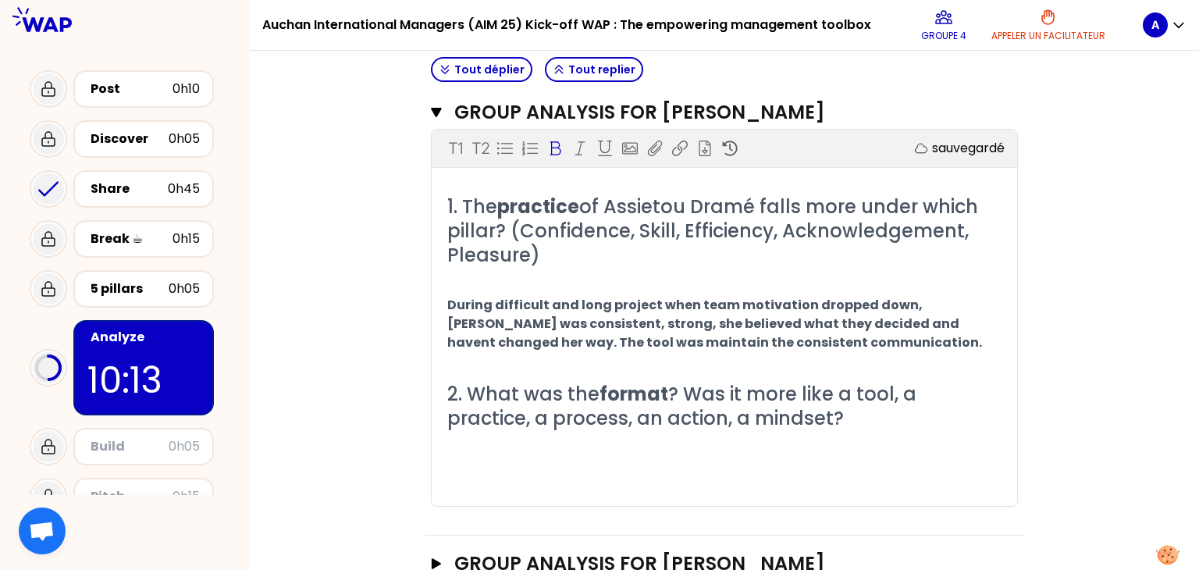
scroll to position [1107, 0]
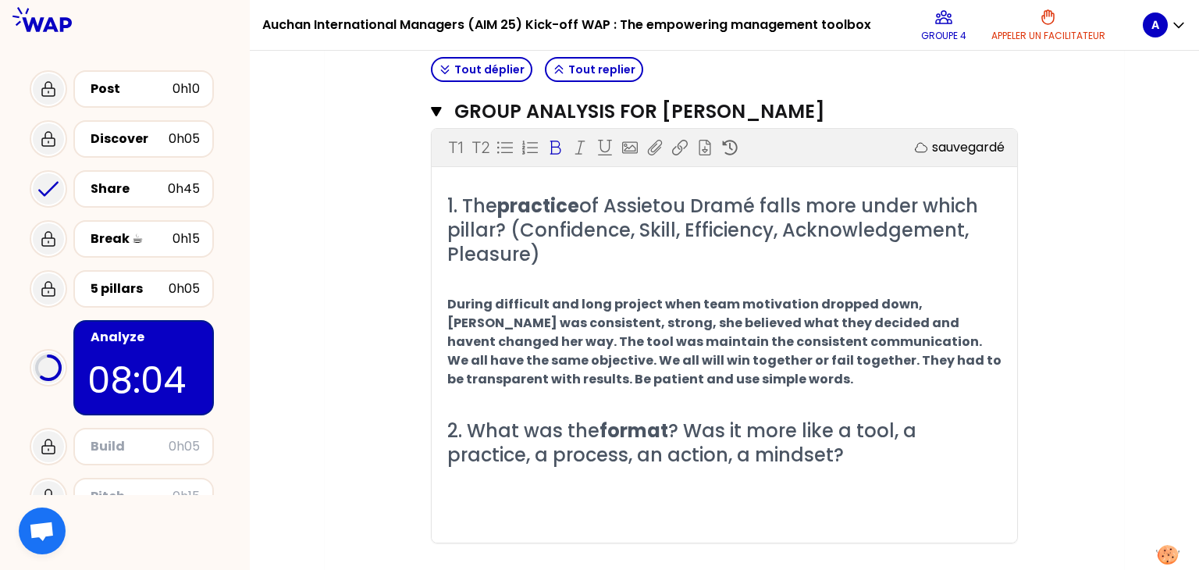
click at [699, 375] on span "During difficult and long project when team motivation dropped down, [PERSON_NA…" at bounding box center [725, 341] width 557 height 93
click at [493, 511] on p "﻿" at bounding box center [724, 505] width 554 height 25
click at [612, 392] on p "During difficult and long project when team motivation dropped down, [PERSON_NA…" at bounding box center [724, 342] width 554 height 100
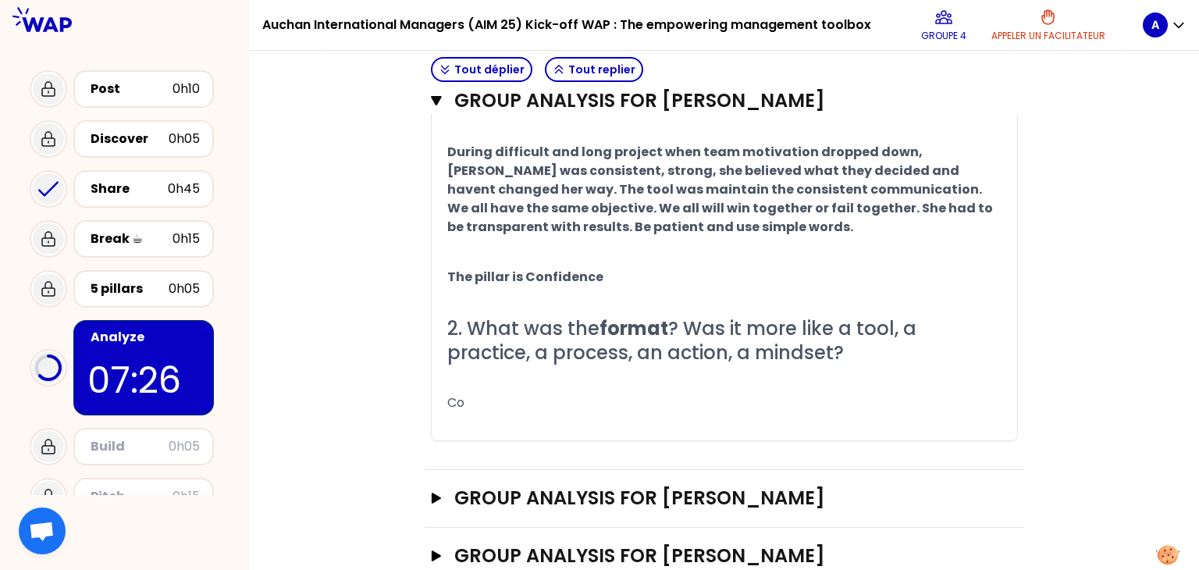
scroll to position [1260, 0]
click at [509, 415] on p "Co" at bounding box center [724, 402] width 554 height 25
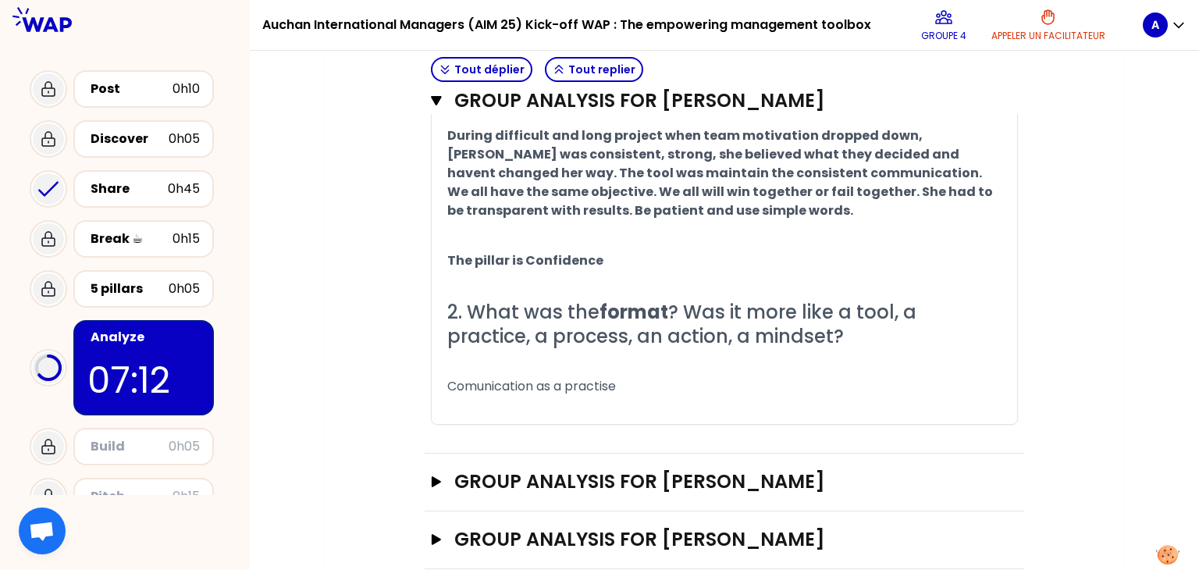
scroll to position [1286, 0]
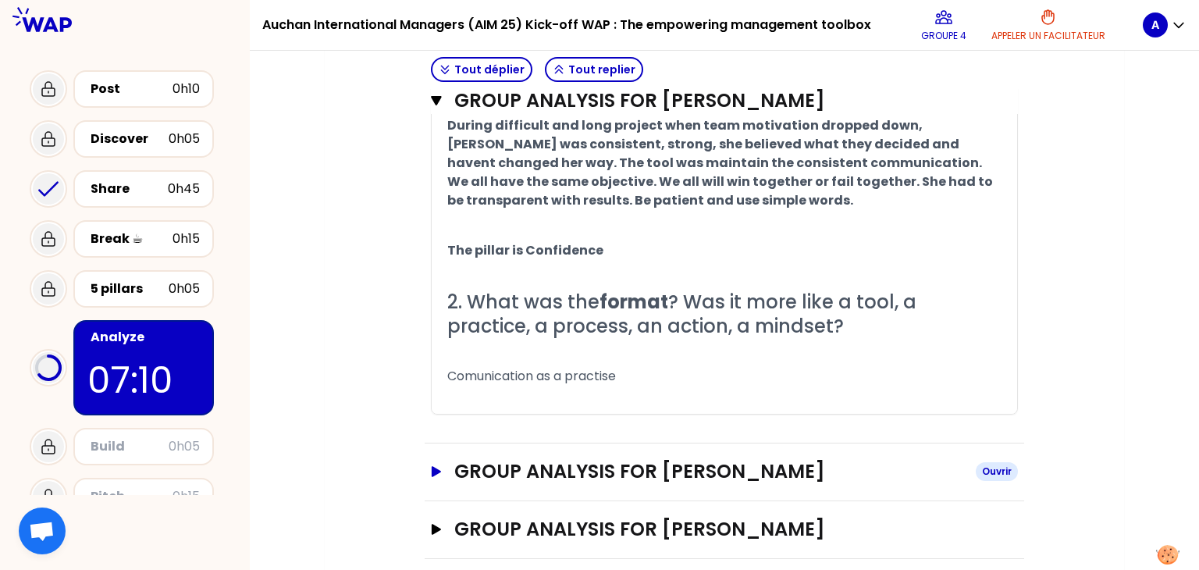
click at [434, 477] on icon "button" at bounding box center [436, 471] width 9 height 11
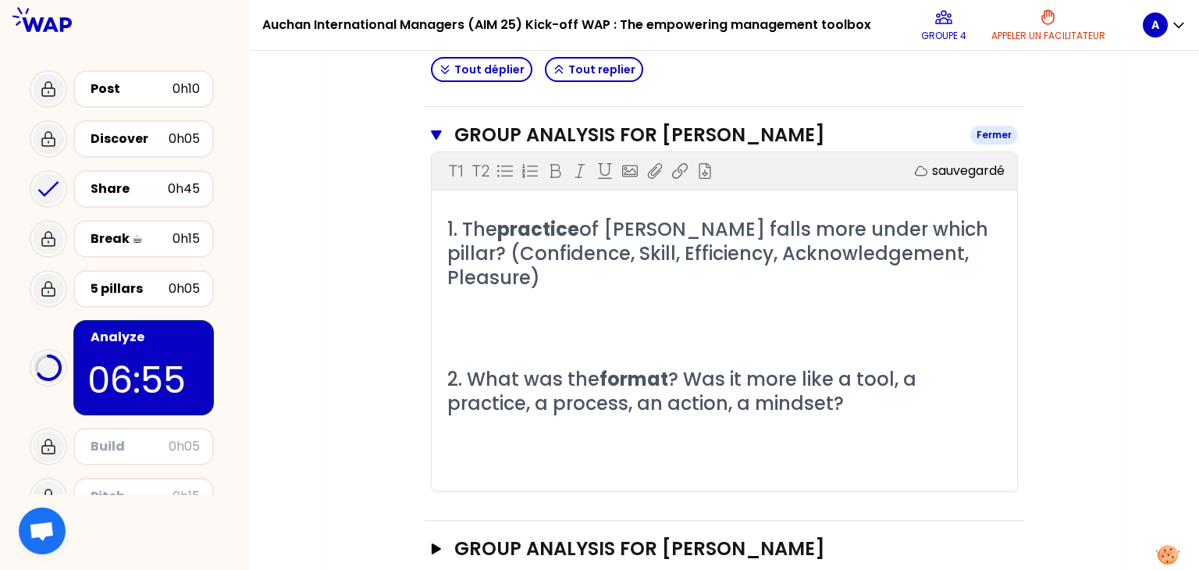
scroll to position [1621, 0]
click at [458, 316] on p "﻿" at bounding box center [724, 303] width 554 height 25
click at [458, 312] on span "1. Find the common" at bounding box center [510, 303] width 126 height 18
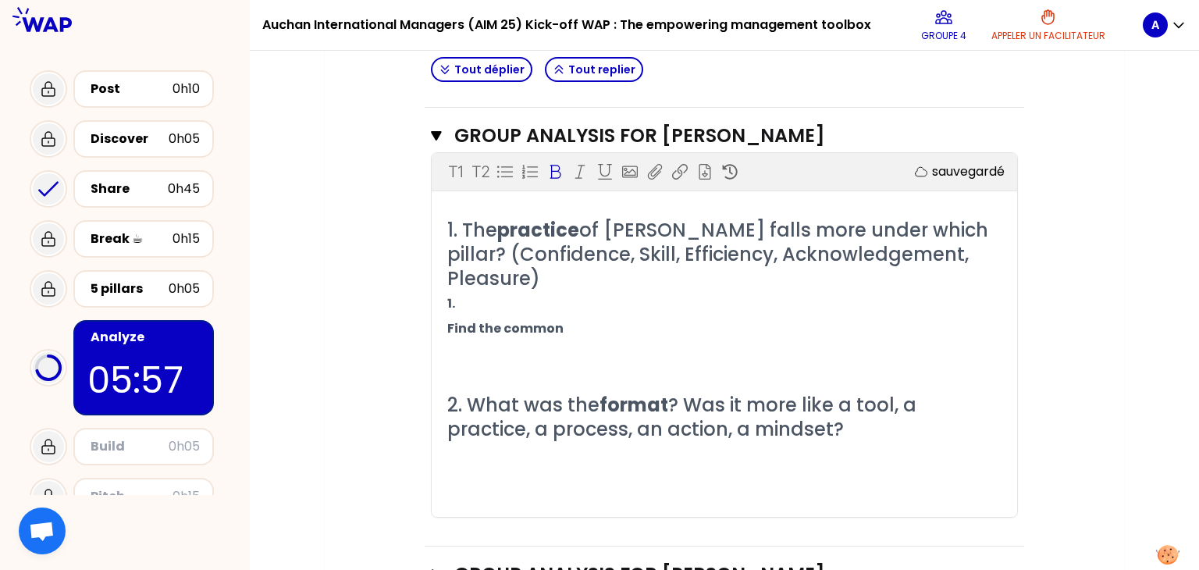
click at [459, 316] on p "1." at bounding box center [724, 303] width 554 height 25
click at [447, 341] on div "1. The practice of [PERSON_NAME] falls more under which pillar? (Confidence, Sk…" at bounding box center [725, 368] width 586 height 300
click at [448, 337] on span "Find the common" at bounding box center [505, 328] width 116 height 18
click at [576, 341] on p "2. Find the common" at bounding box center [724, 328] width 554 height 25
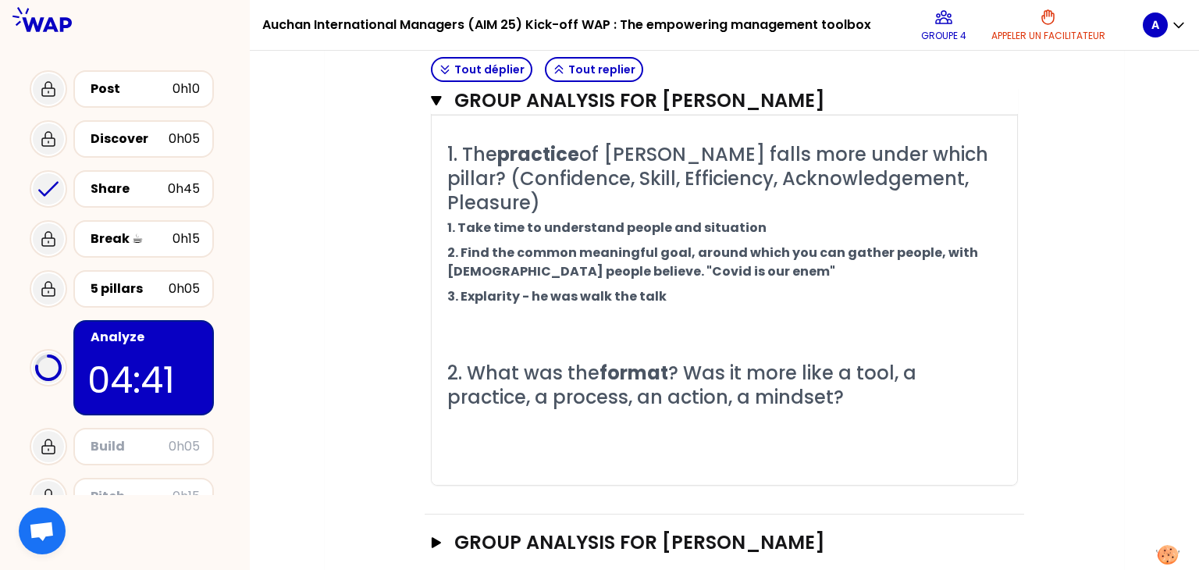
scroll to position [1716, 0]
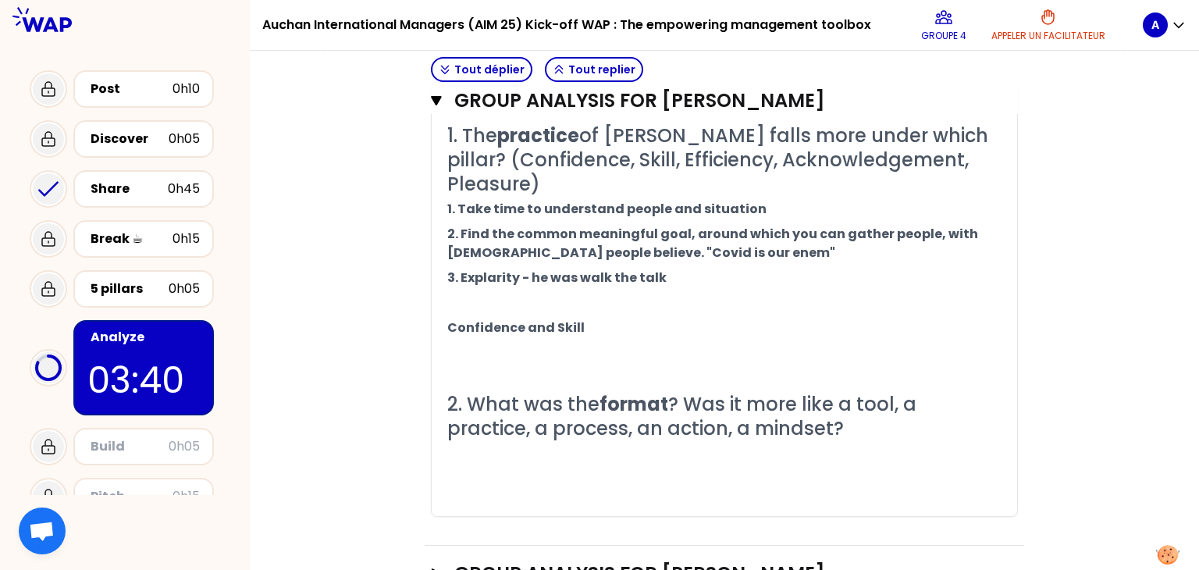
click at [465, 484] on p "﻿" at bounding box center [724, 478] width 554 height 25
click at [436, 104] on icon "button" at bounding box center [436, 100] width 10 height 9
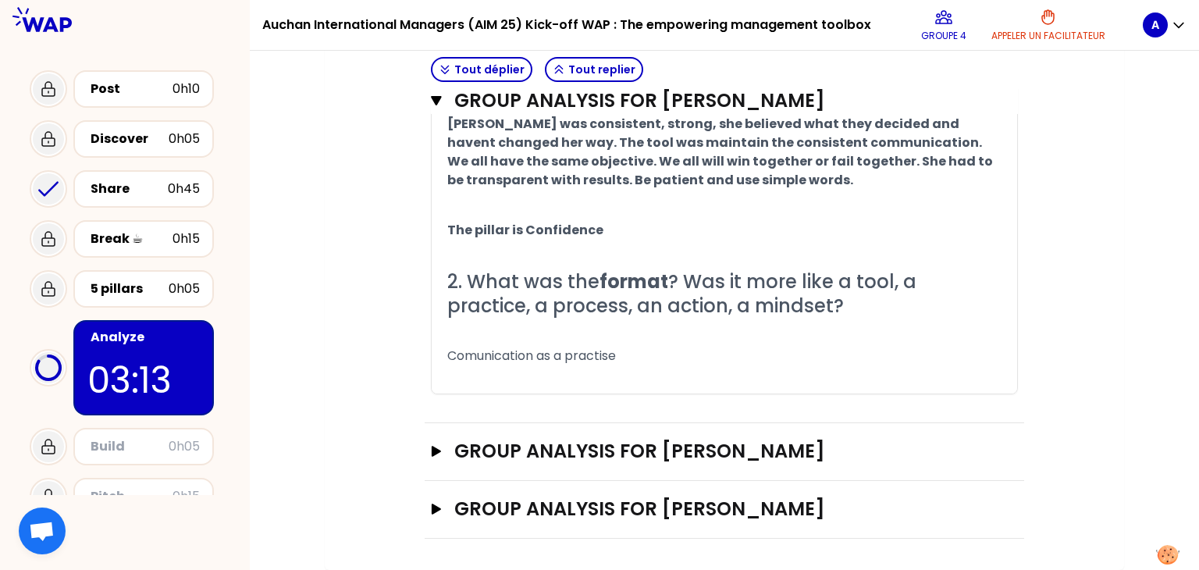
scroll to position [1321, 0]
click at [440, 514] on button "GROUP ANALYSIS FOR [PERSON_NAME]" at bounding box center [724, 509] width 587 height 25
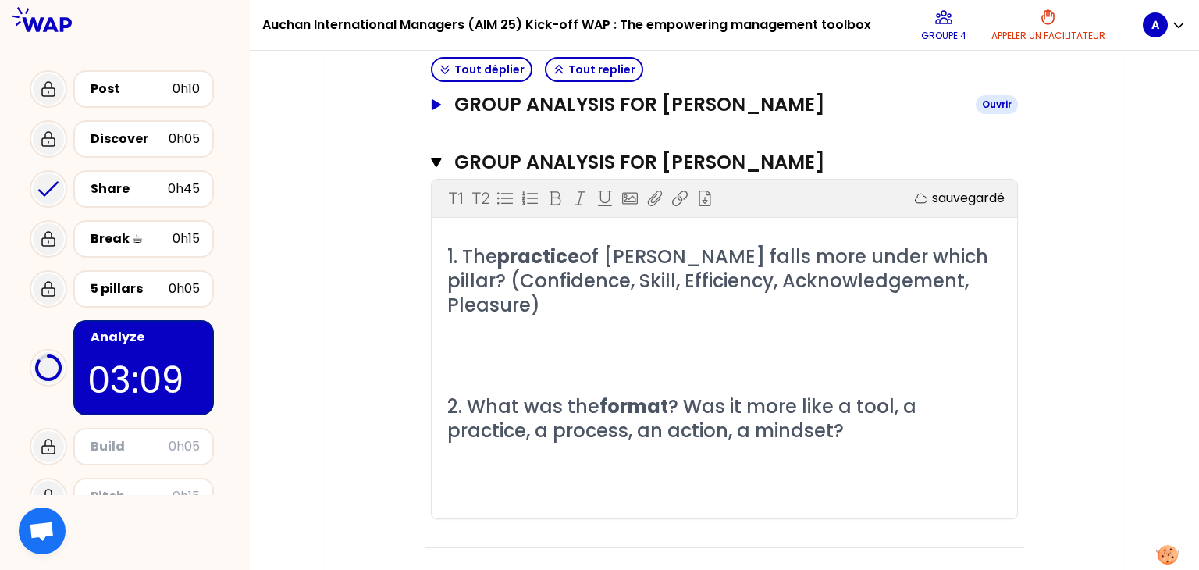
scroll to position [1652, 0]
click at [468, 344] on p "﻿" at bounding box center [724, 356] width 554 height 25
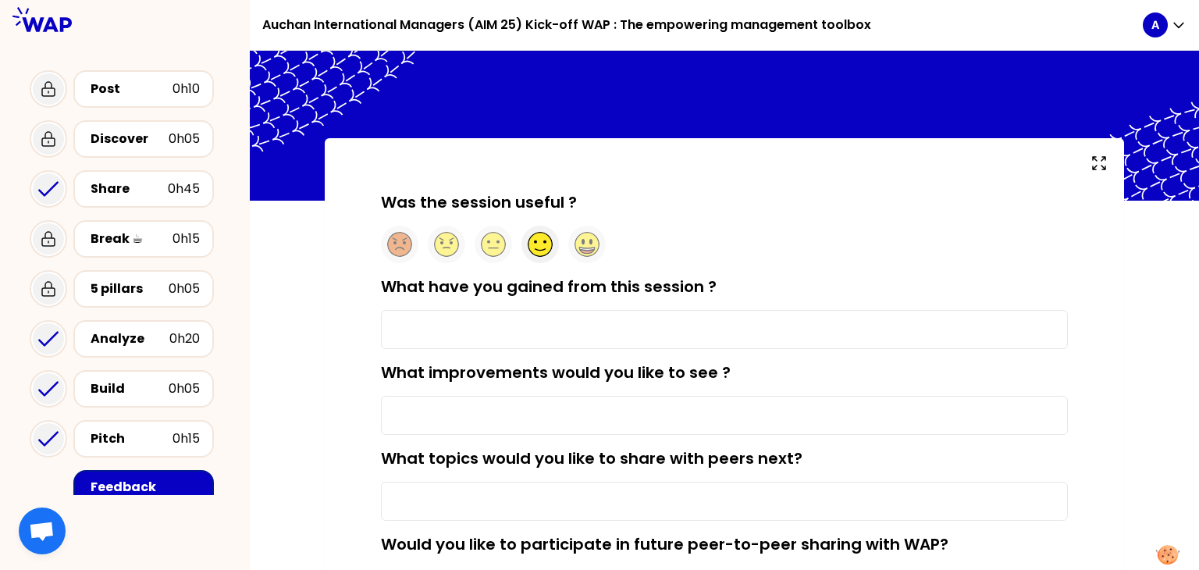
click at [541, 247] on circle at bounding box center [541, 245] width 24 height 24
click at [522, 345] on input "What have you gained from this session ?" at bounding box center [724, 329] width 687 height 39
type input "great examples from others"
click at [515, 421] on input "What improvements would you like to see ?" at bounding box center [724, 415] width 687 height 39
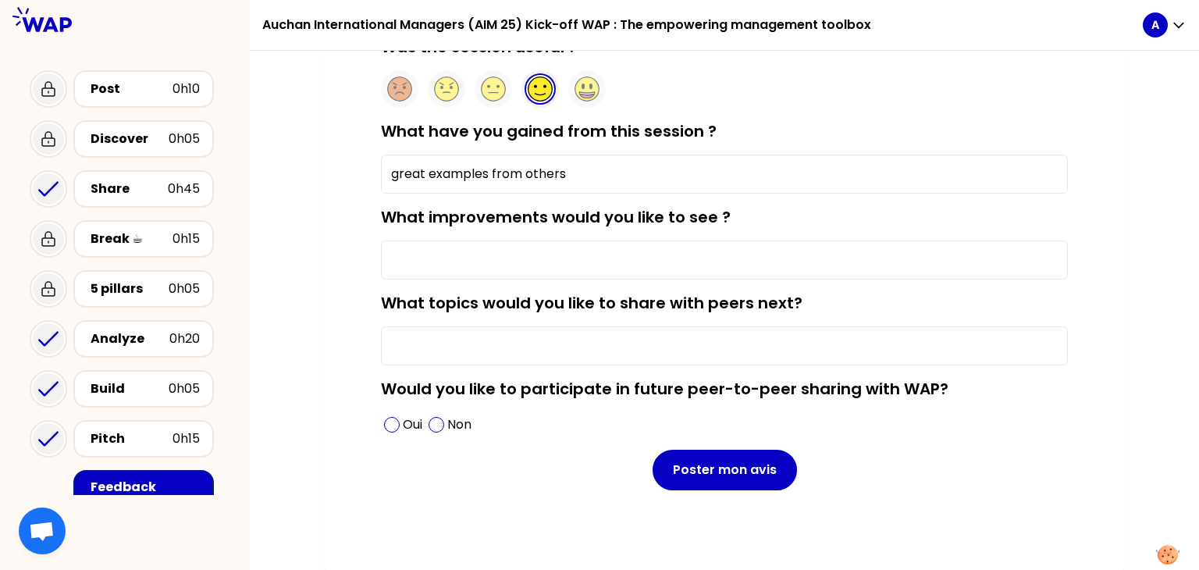
scroll to position [155, 0]
click at [400, 427] on div "Oui" at bounding box center [403, 424] width 44 height 25
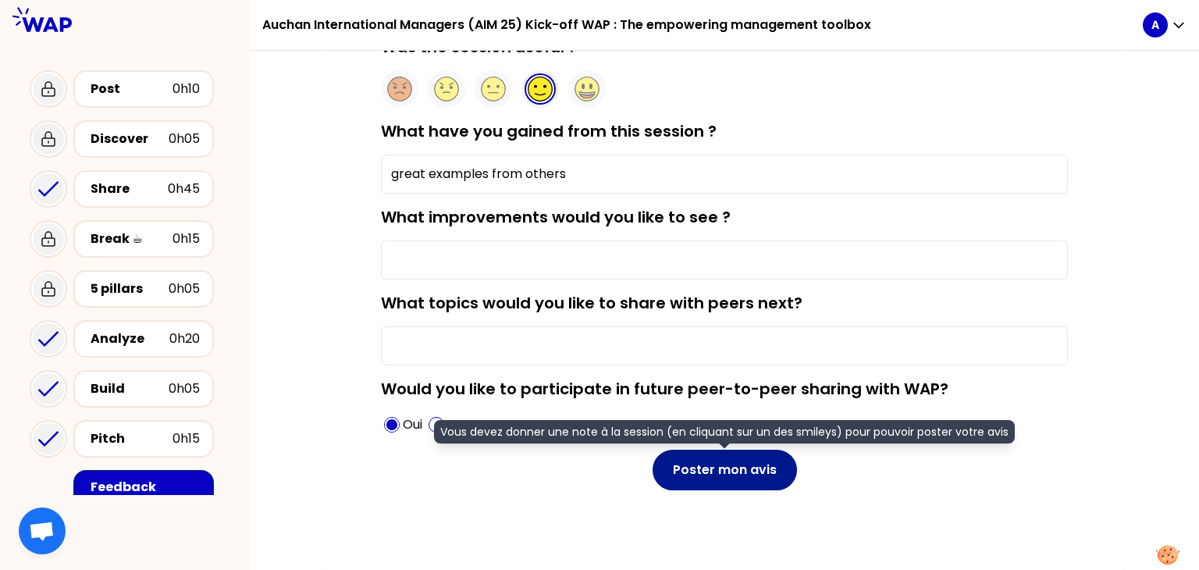
click at [731, 474] on button "Poster mon avis" at bounding box center [725, 470] width 144 height 41
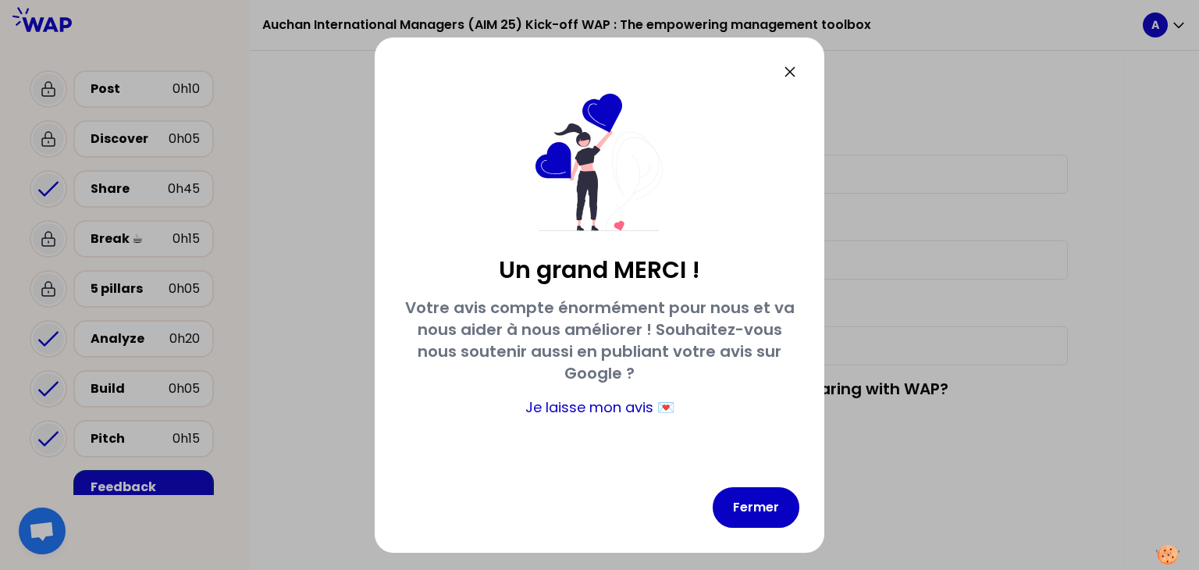
click at [788, 80] on icon at bounding box center [790, 71] width 19 height 19
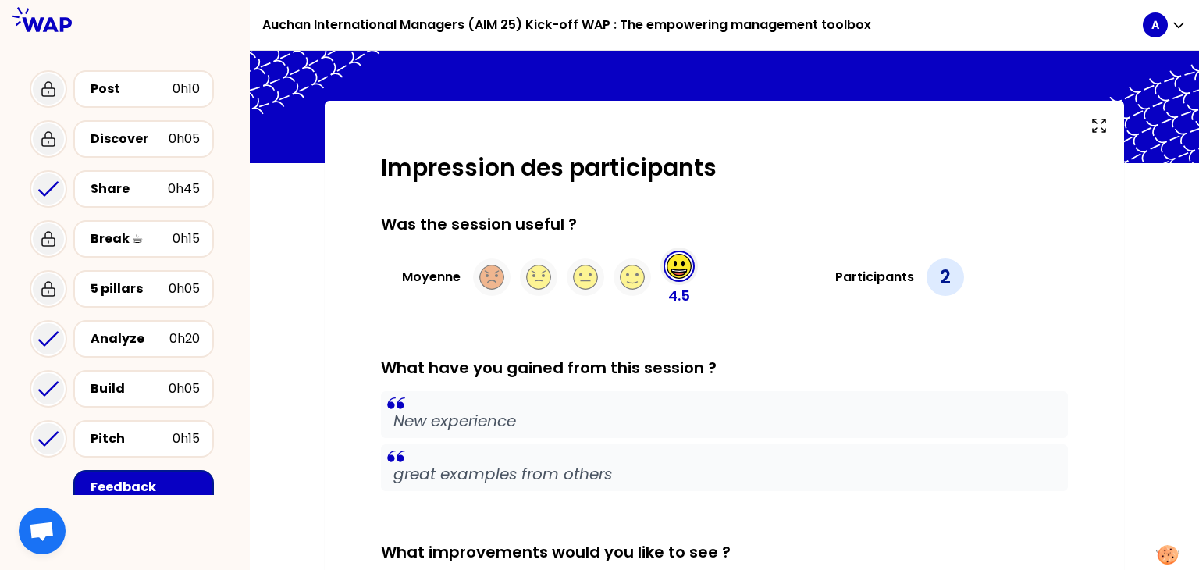
scroll to position [0, 0]
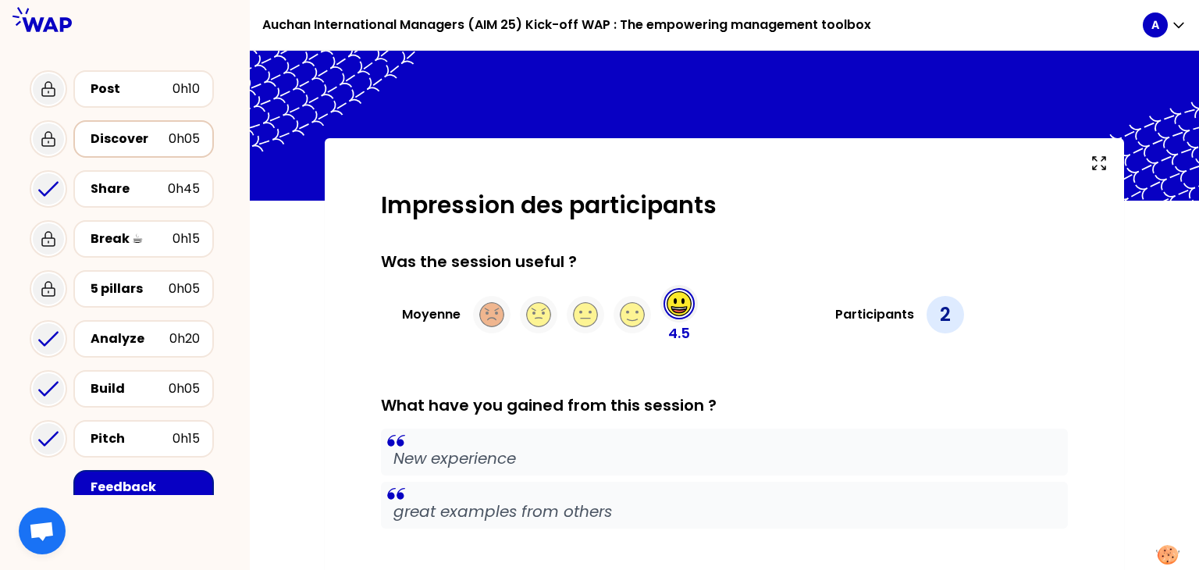
click at [126, 141] on div "Discover" at bounding box center [130, 139] width 78 height 19
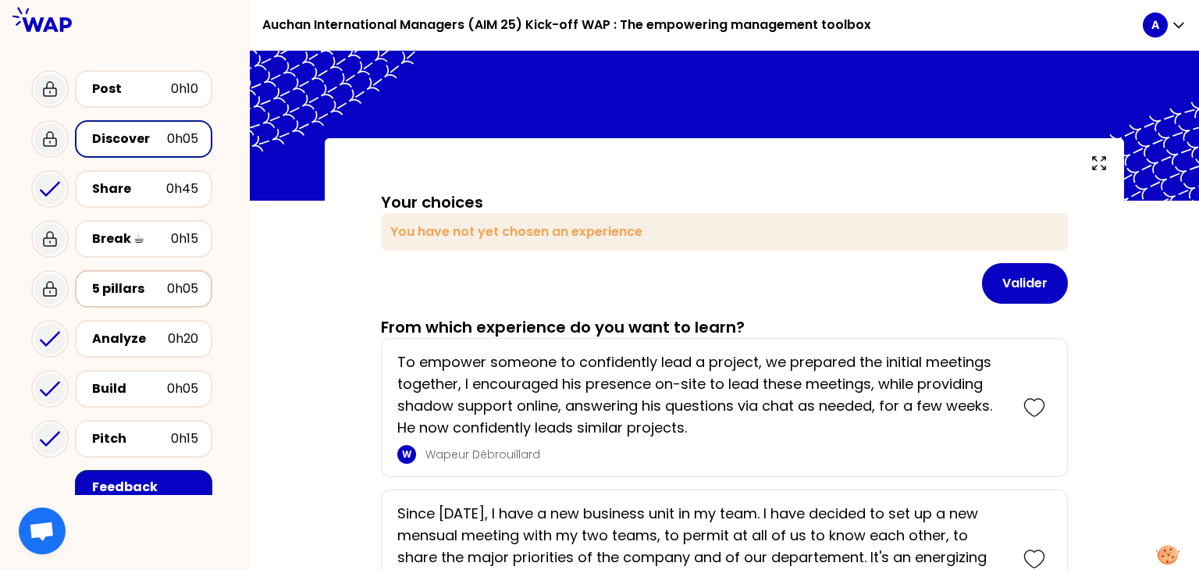
click at [132, 286] on div "5 pillars" at bounding box center [129, 288] width 75 height 19
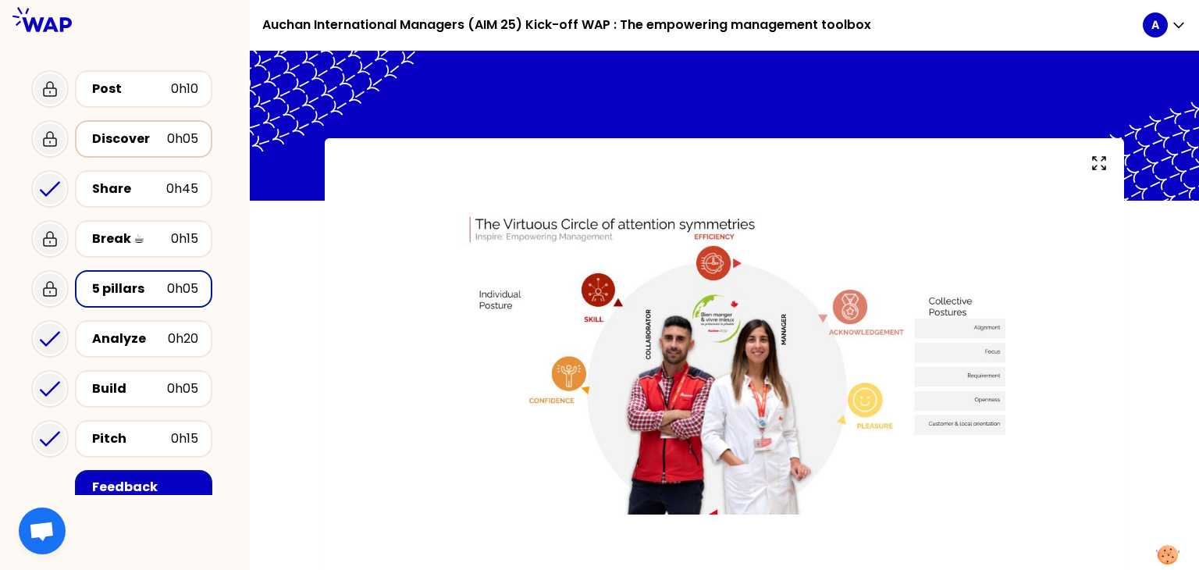
click at [121, 145] on div "Discover" at bounding box center [129, 139] width 75 height 19
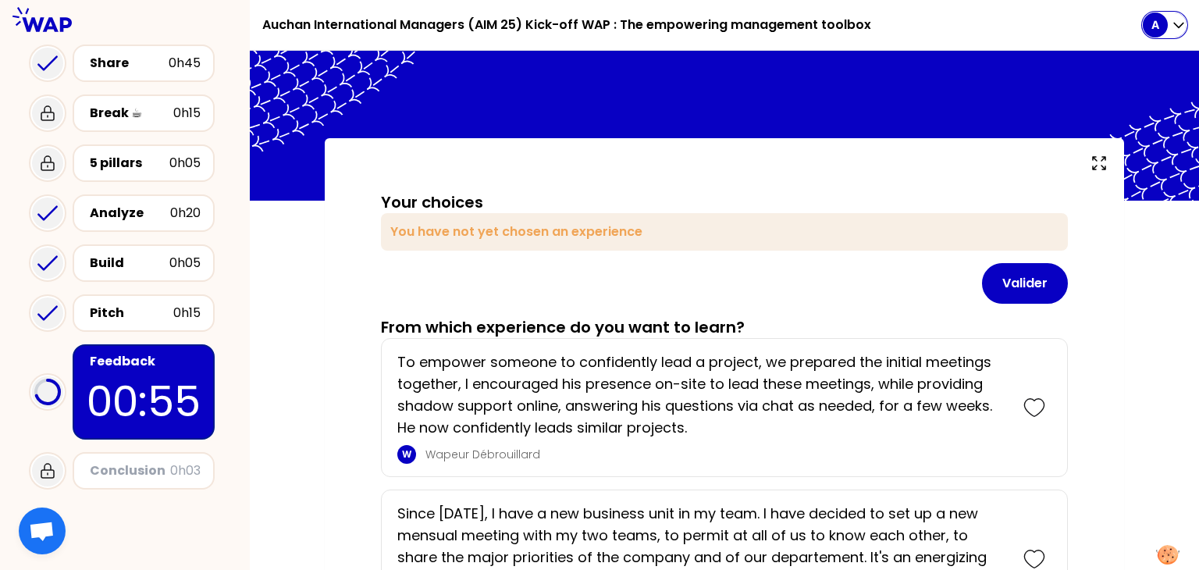
click at [1154, 23] on p "A" at bounding box center [1156, 25] width 8 height 16
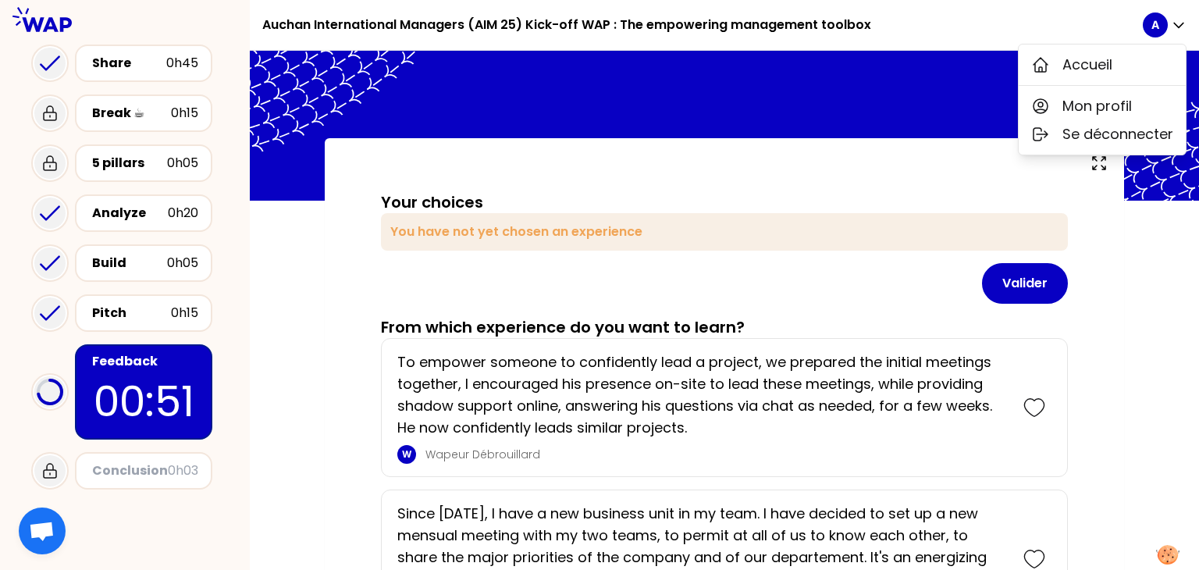
click at [1062, 85] on div "Mon profil Se déconnecter" at bounding box center [1102, 119] width 167 height 69
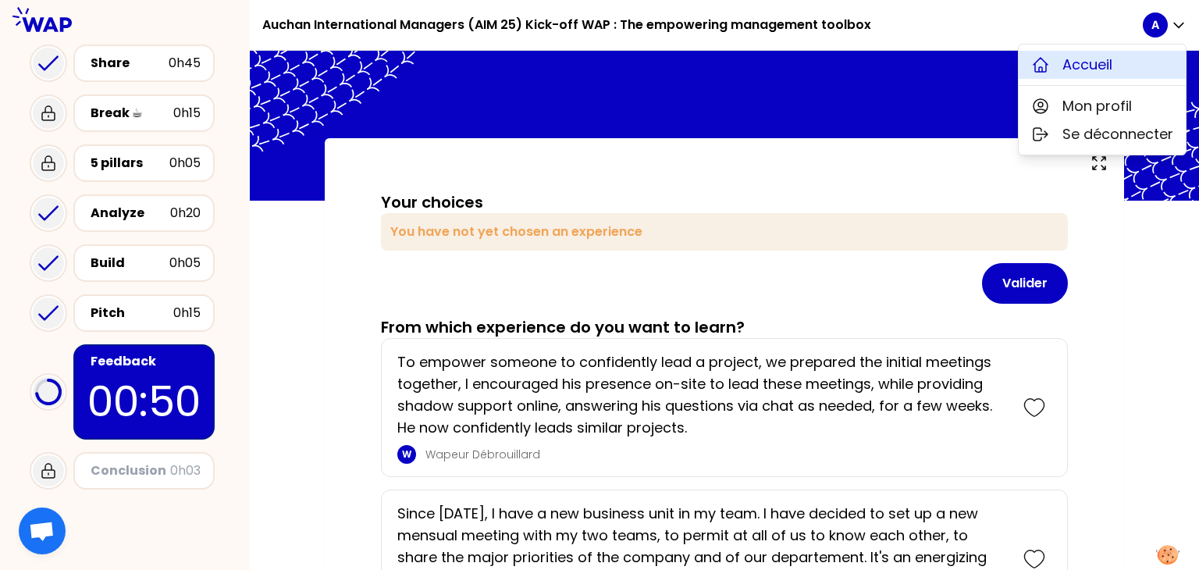
click at [1049, 58] on icon at bounding box center [1040, 64] width 19 height 19
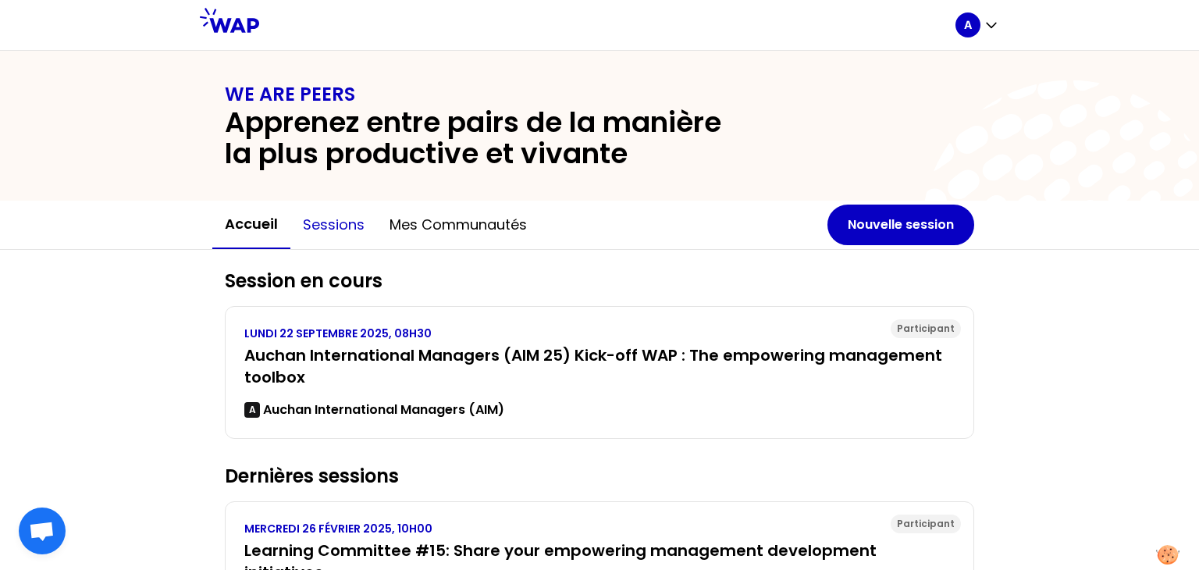
click at [336, 220] on button "Sessions" at bounding box center [333, 224] width 87 height 47
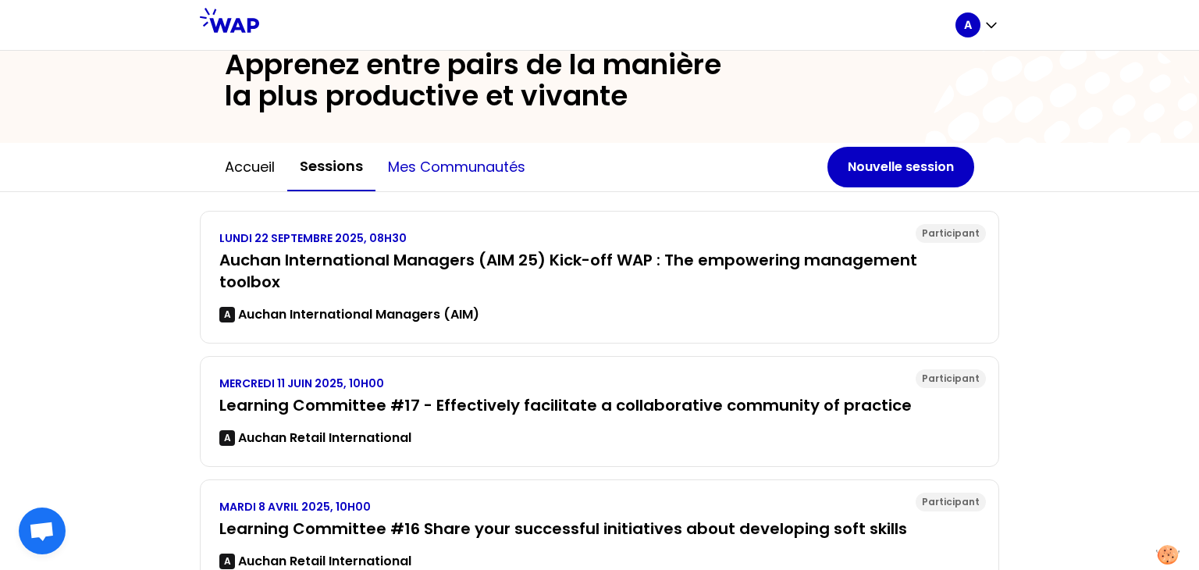
scroll to position [77, 0]
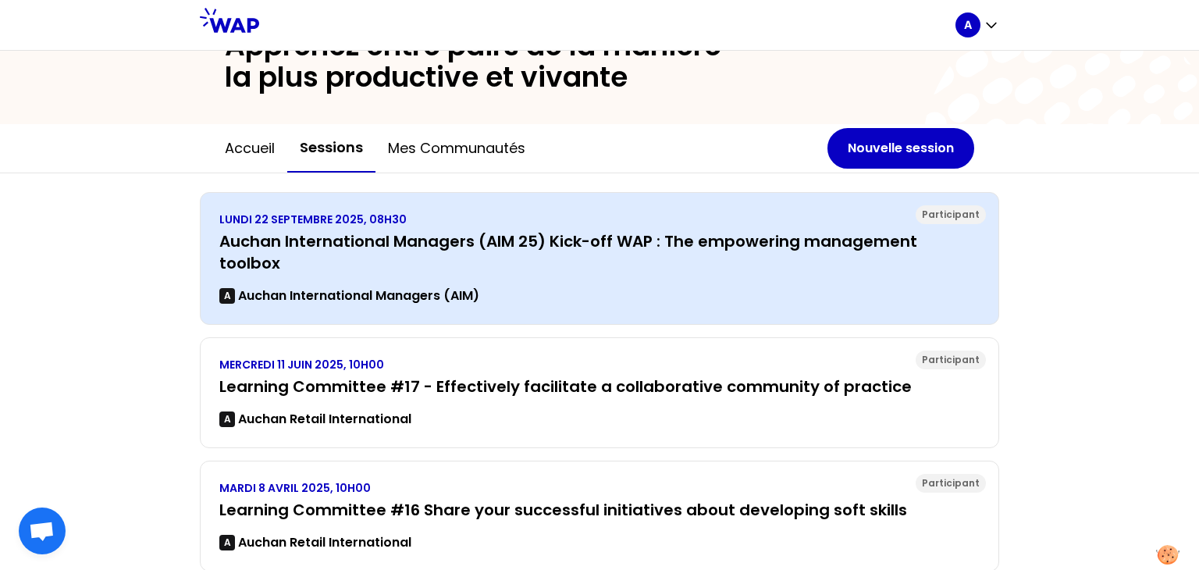
click at [481, 287] on div "A Auchan International Managers (AIM)" at bounding box center [599, 296] width 760 height 19
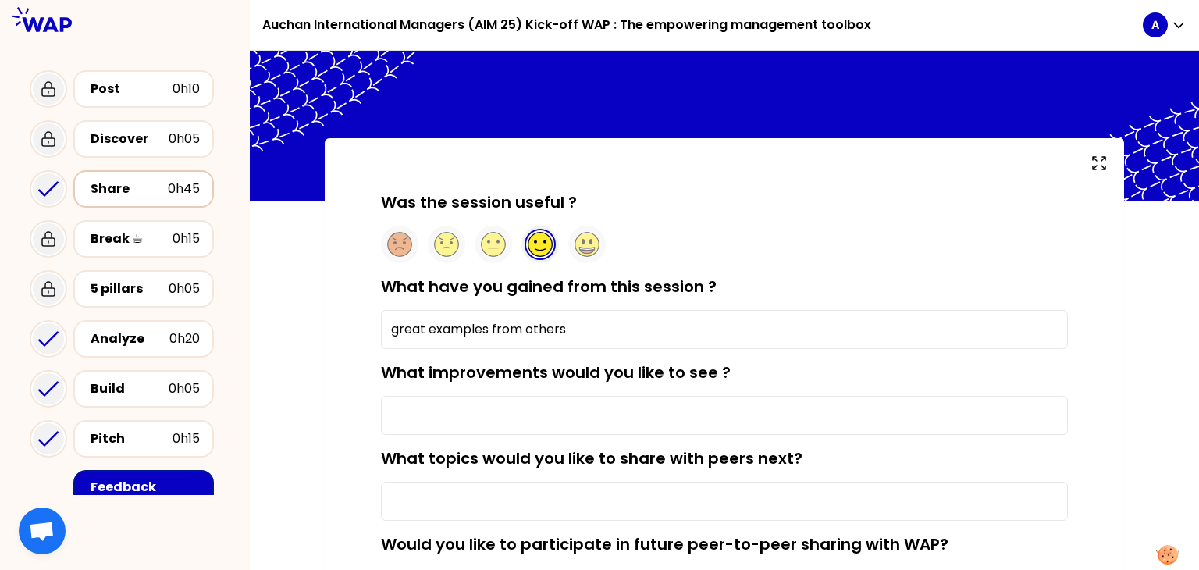
click at [135, 194] on div "Share" at bounding box center [129, 189] width 77 height 19
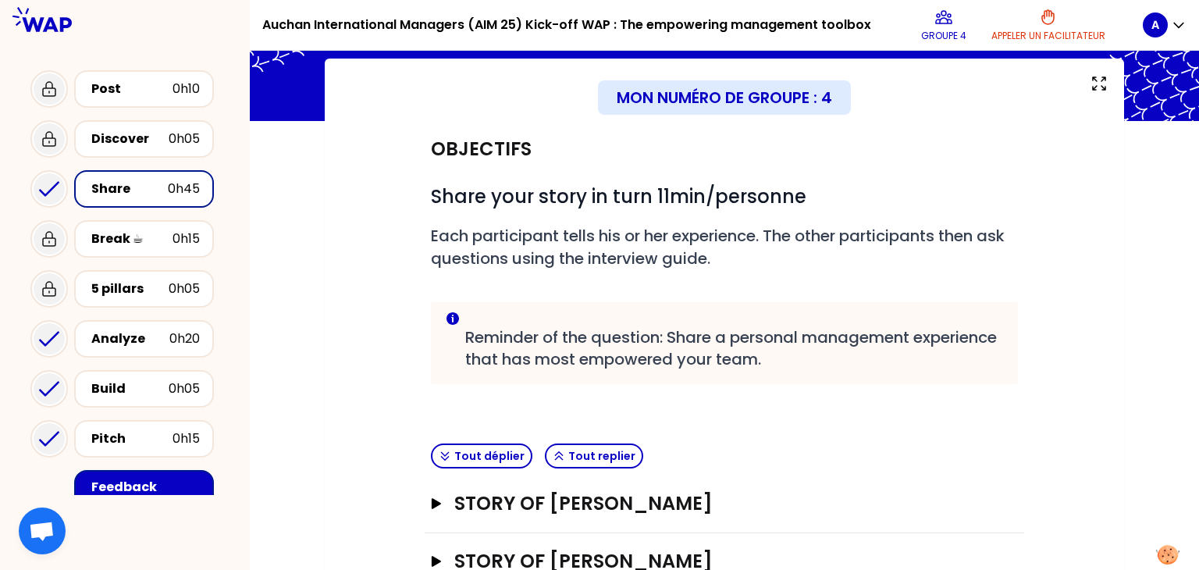
scroll to position [244, 0]
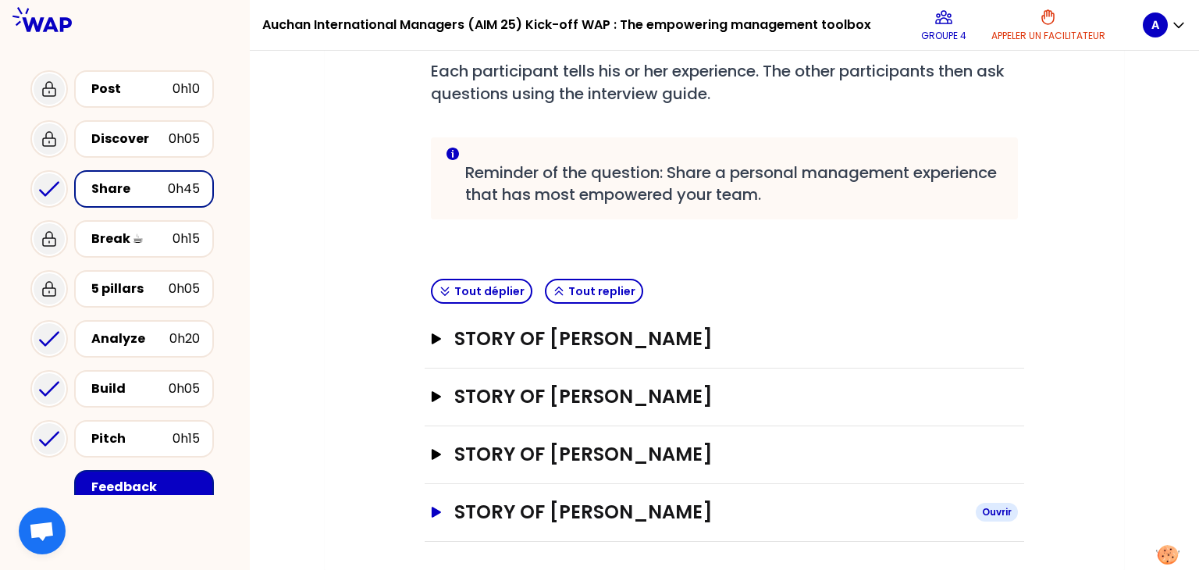
click at [432, 509] on icon "button" at bounding box center [436, 512] width 9 height 11
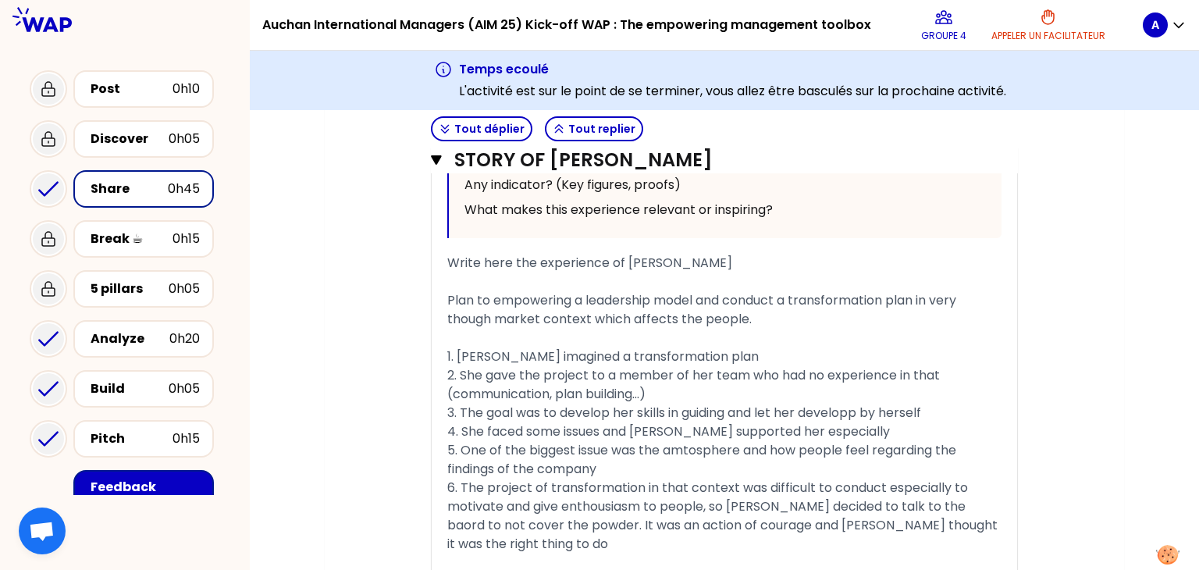
scroll to position [1333, 0]
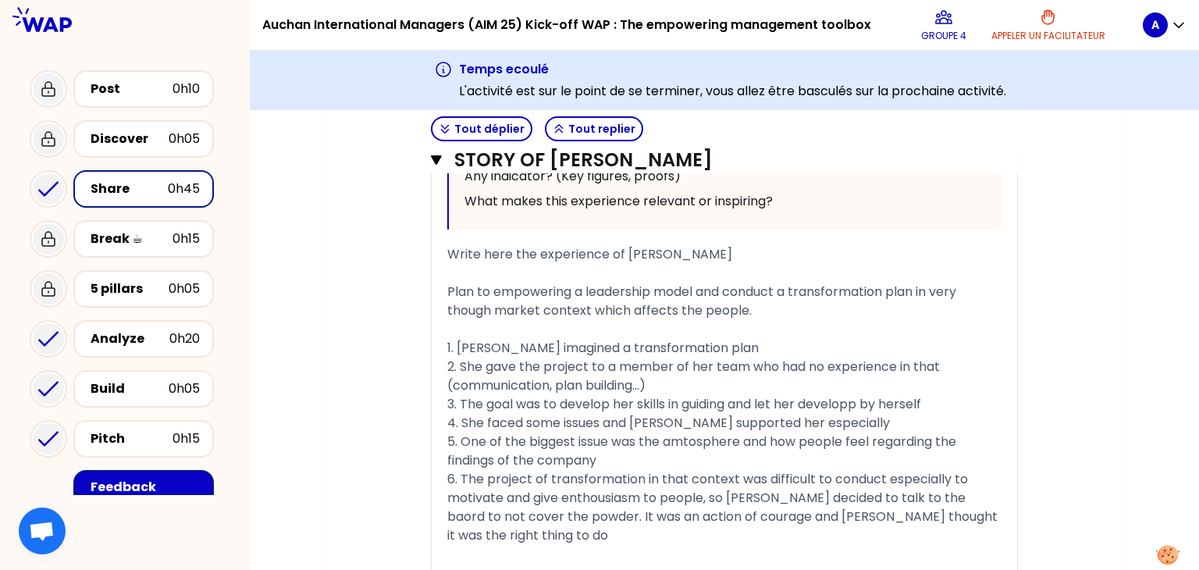
click at [474, 418] on span "4. She faced some issues and [PERSON_NAME] supported her especially" at bounding box center [668, 423] width 443 height 18
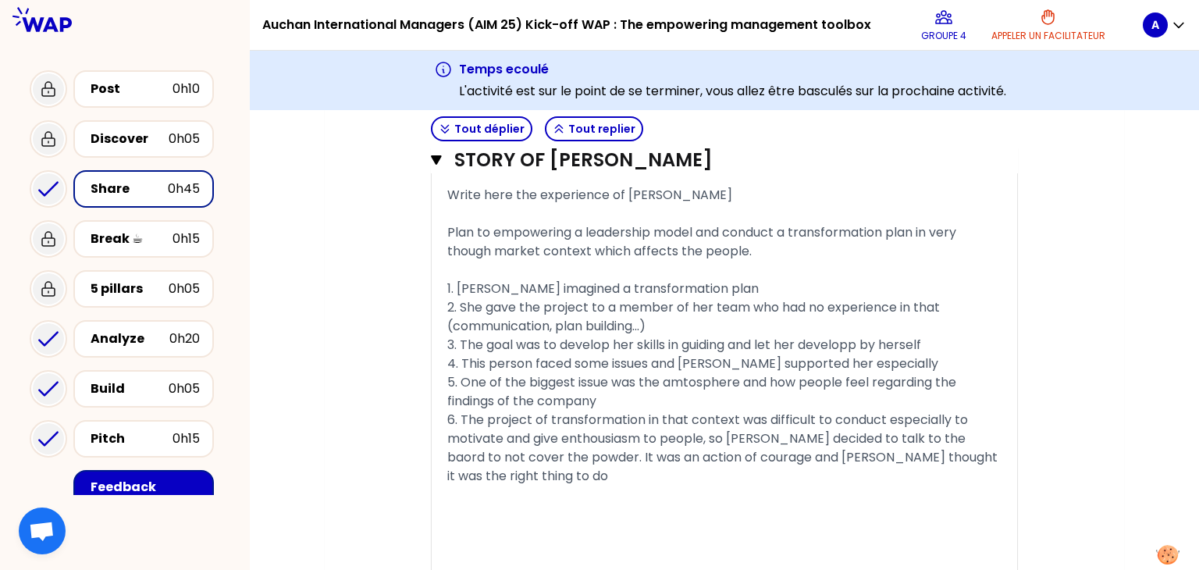
scroll to position [1397, 0]
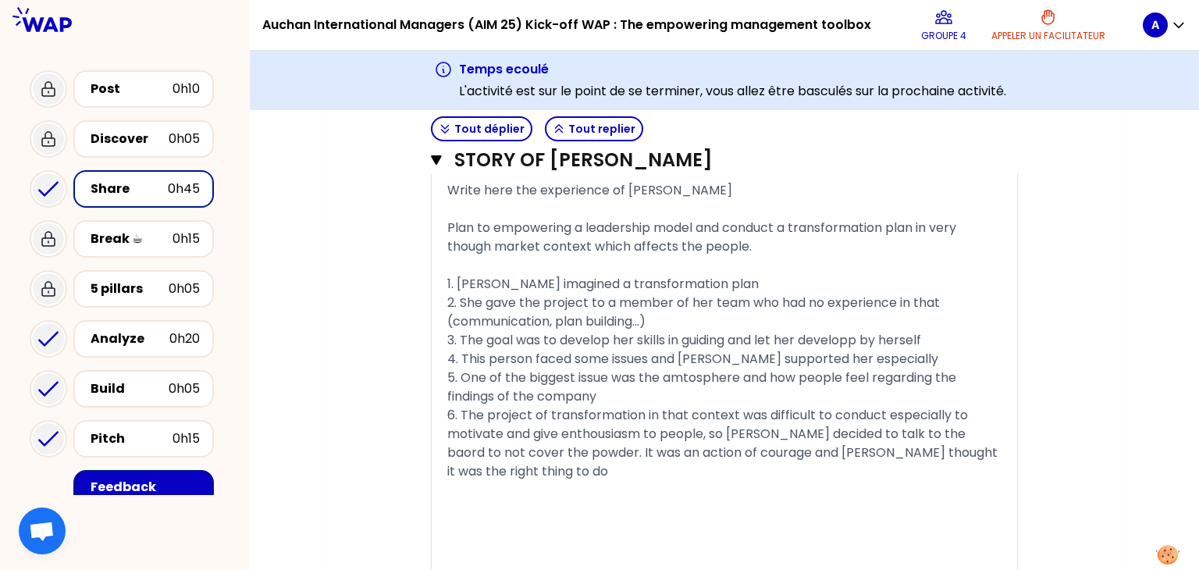
click at [644, 373] on span "5. One of the biggest issue was the amtosphere and how people feel regarding th…" at bounding box center [703, 386] width 512 height 37
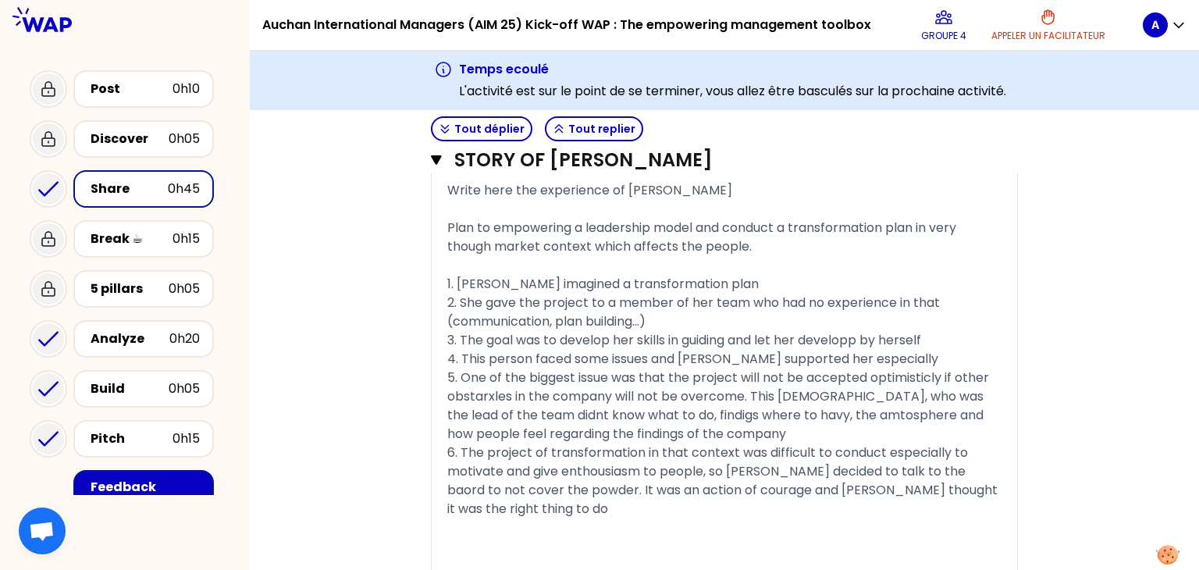
click at [693, 415] on span "5. One of the biggest issue was that the project will not be accepted optimisti…" at bounding box center [719, 405] width 545 height 74
click at [692, 415] on span "5. One of the biggest issue was that the project will not be accepted optimisti…" at bounding box center [719, 405] width 545 height 74
click at [740, 415] on span "5. One of the biggest issue was that the project will not be accepted optimisti…" at bounding box center [720, 405] width 547 height 74
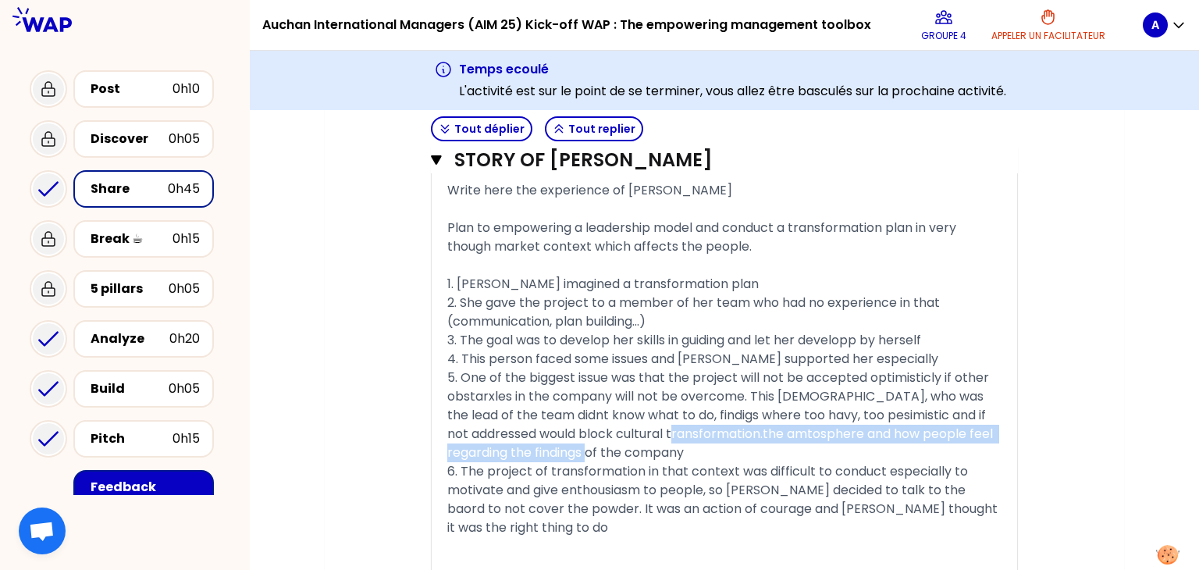
drag, startPoint x: 631, startPoint y: 435, endPoint x: 635, endPoint y: 447, distance: 12.6
click at [635, 447] on div "5. One of the biggest issue was that the project will not be accepted optimisti…" at bounding box center [724, 415] width 554 height 94
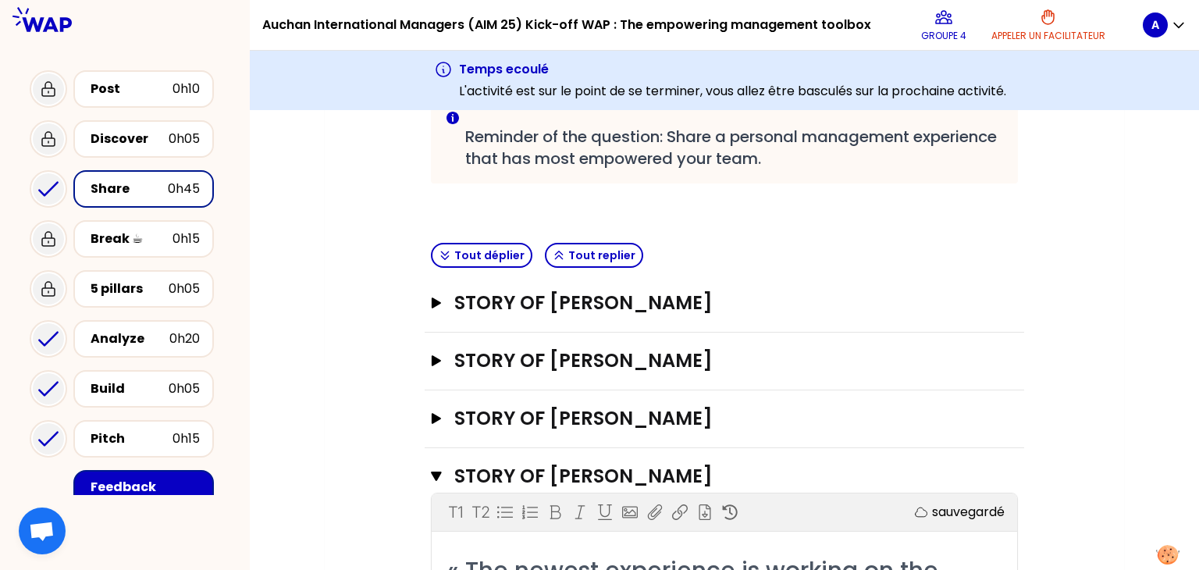
scroll to position [222, 0]
